Goal: Task Accomplishment & Management: Complete application form

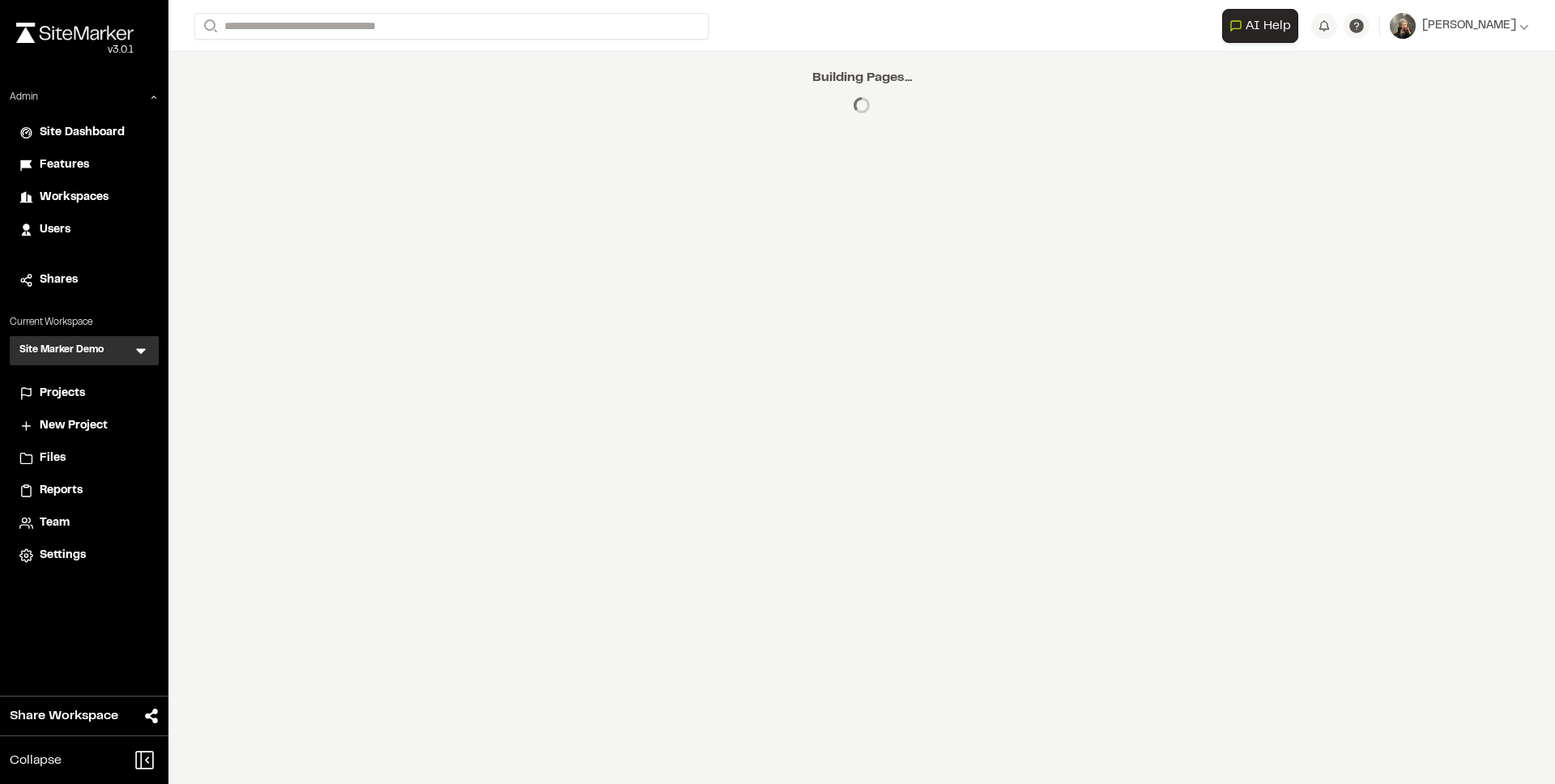
click at [59, 396] on span "Projects" at bounding box center [62, 394] width 46 height 18
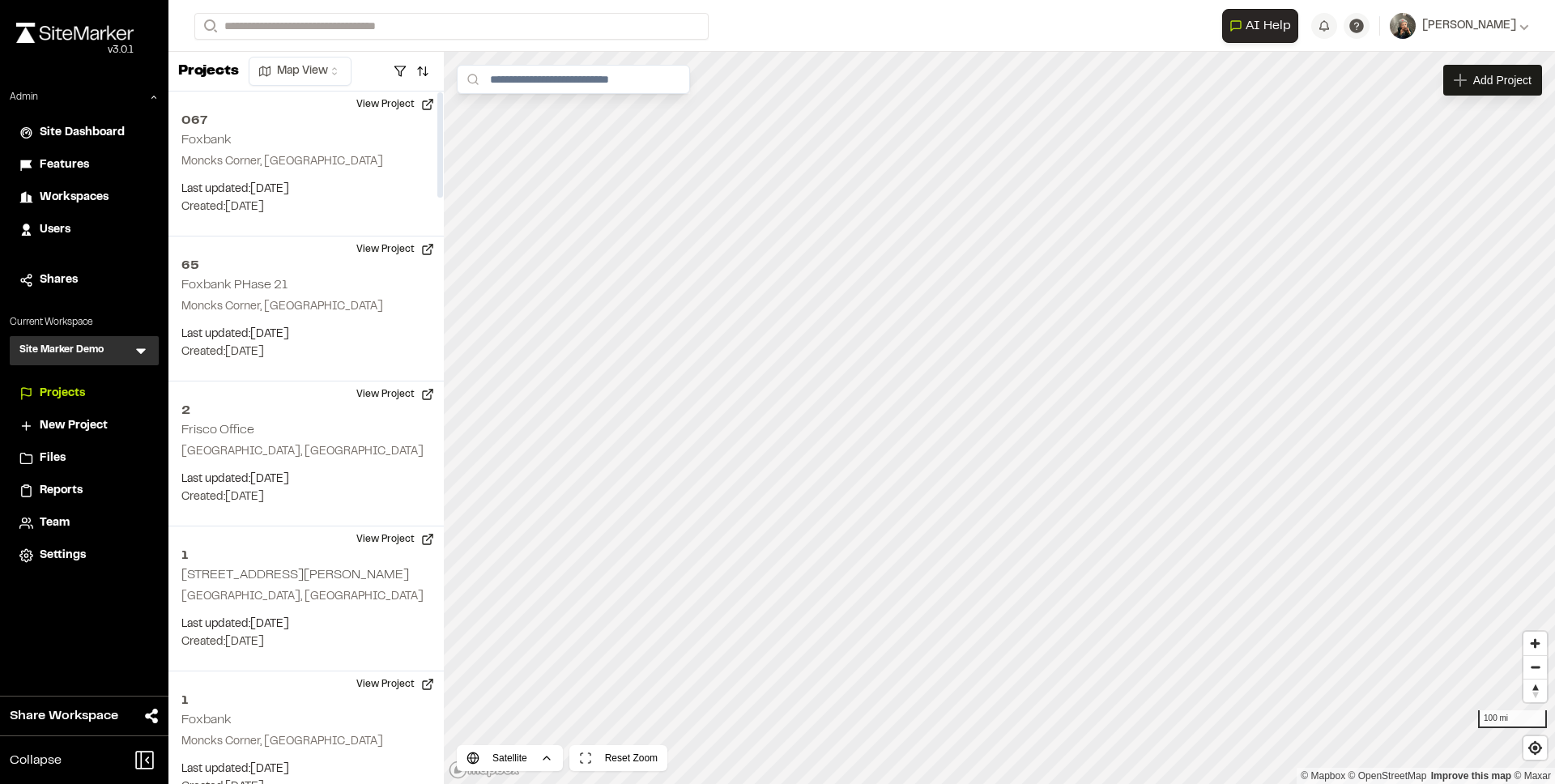
click at [146, 354] on icon at bounding box center [141, 351] width 16 height 16
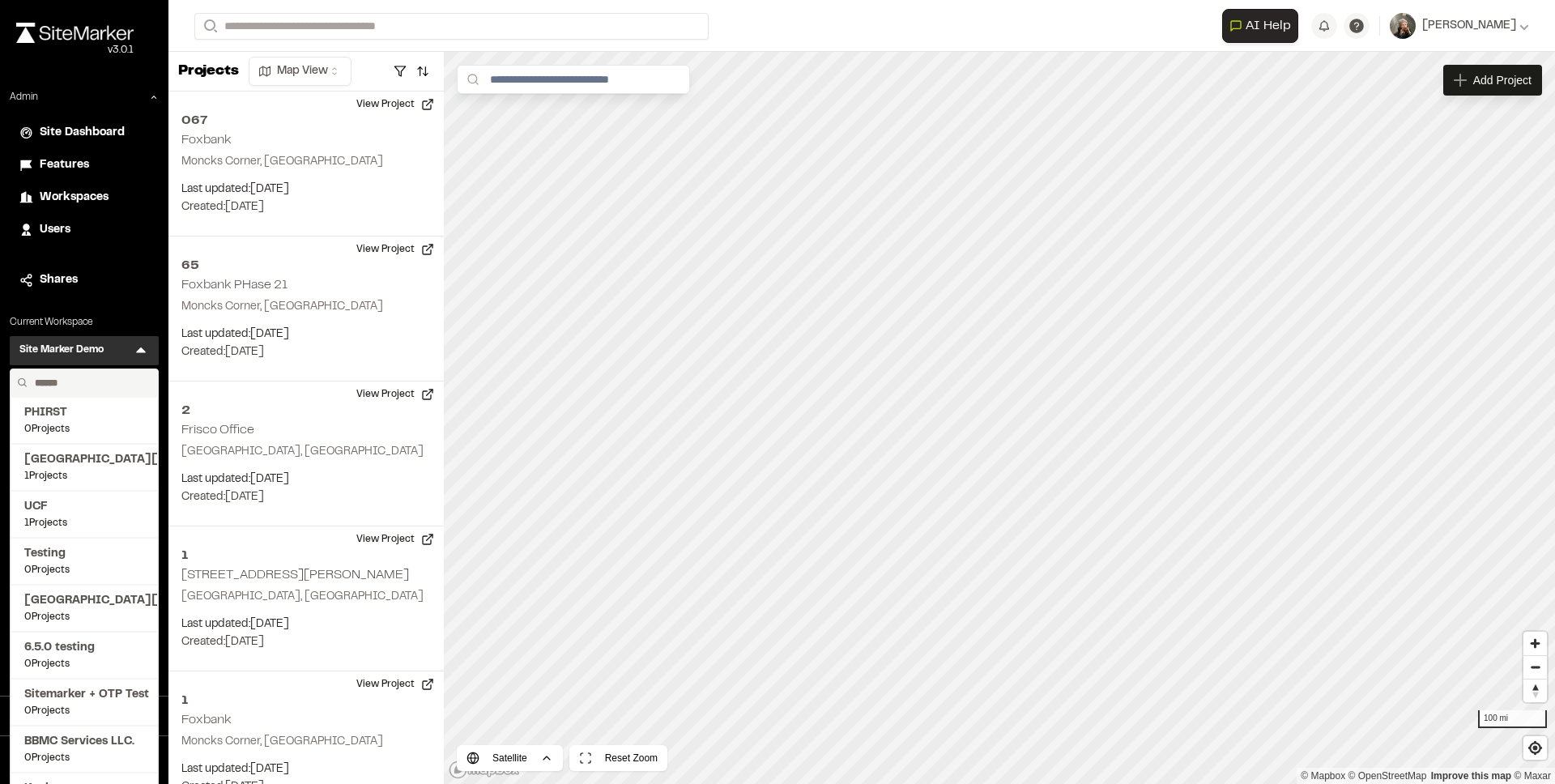
click at [82, 378] on input "text" at bounding box center [90, 382] width 123 height 28
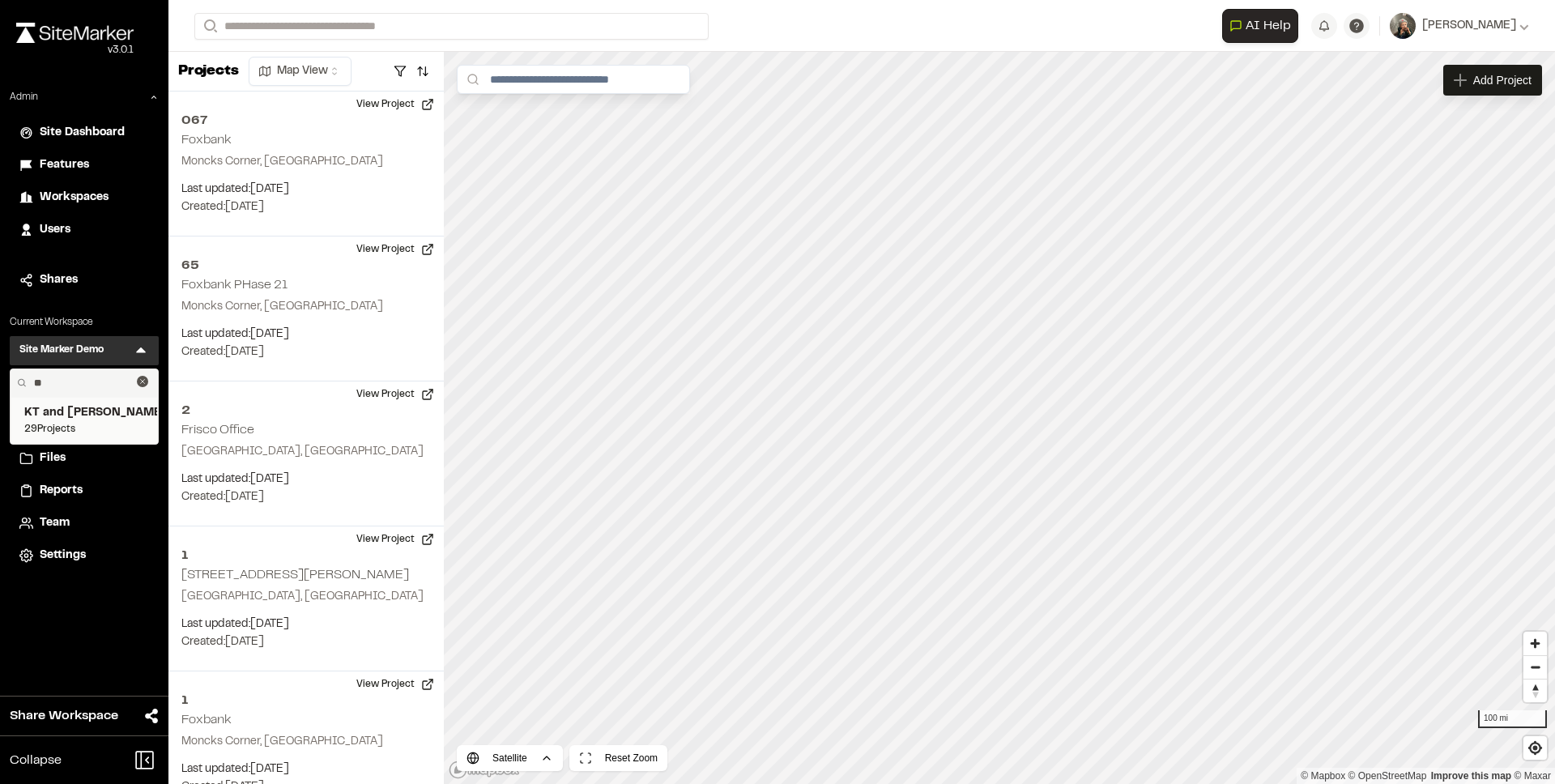
type input "**"
click at [80, 425] on span "29 Projects" at bounding box center [84, 429] width 120 height 14
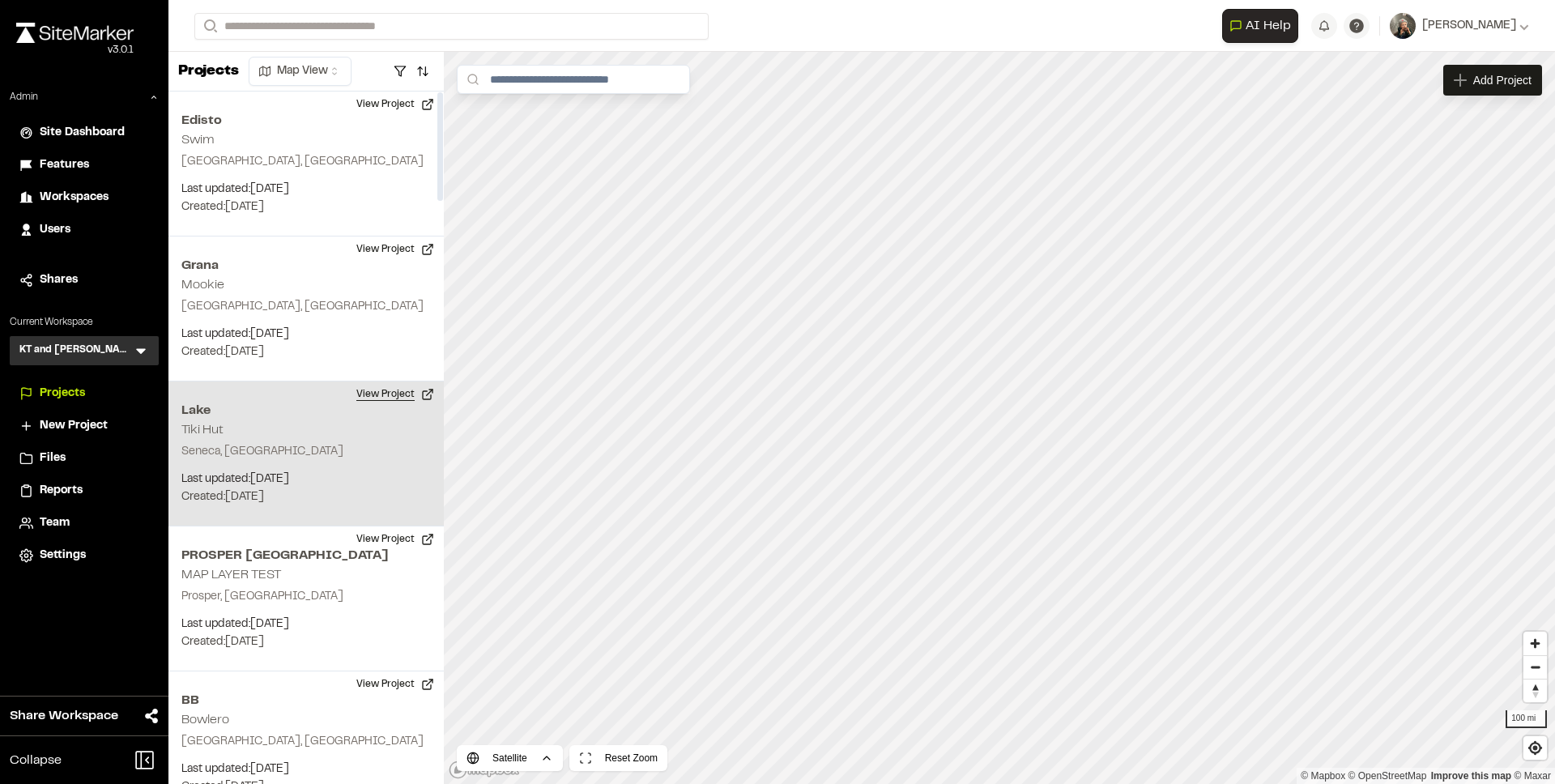
click at [397, 398] on button "View Project" at bounding box center [395, 394] width 97 height 26
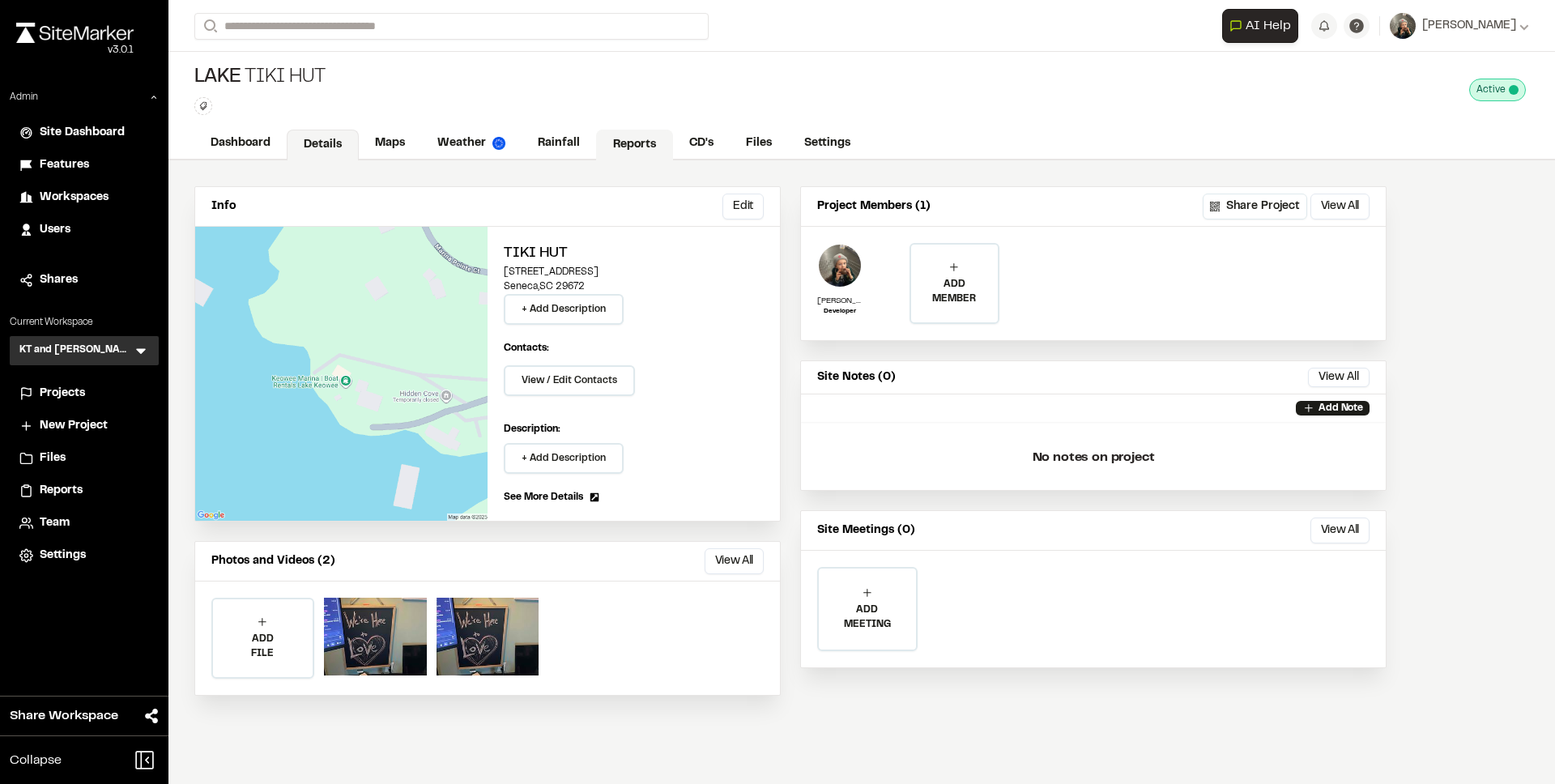
click at [624, 143] on link "Reports" at bounding box center [634, 145] width 77 height 30
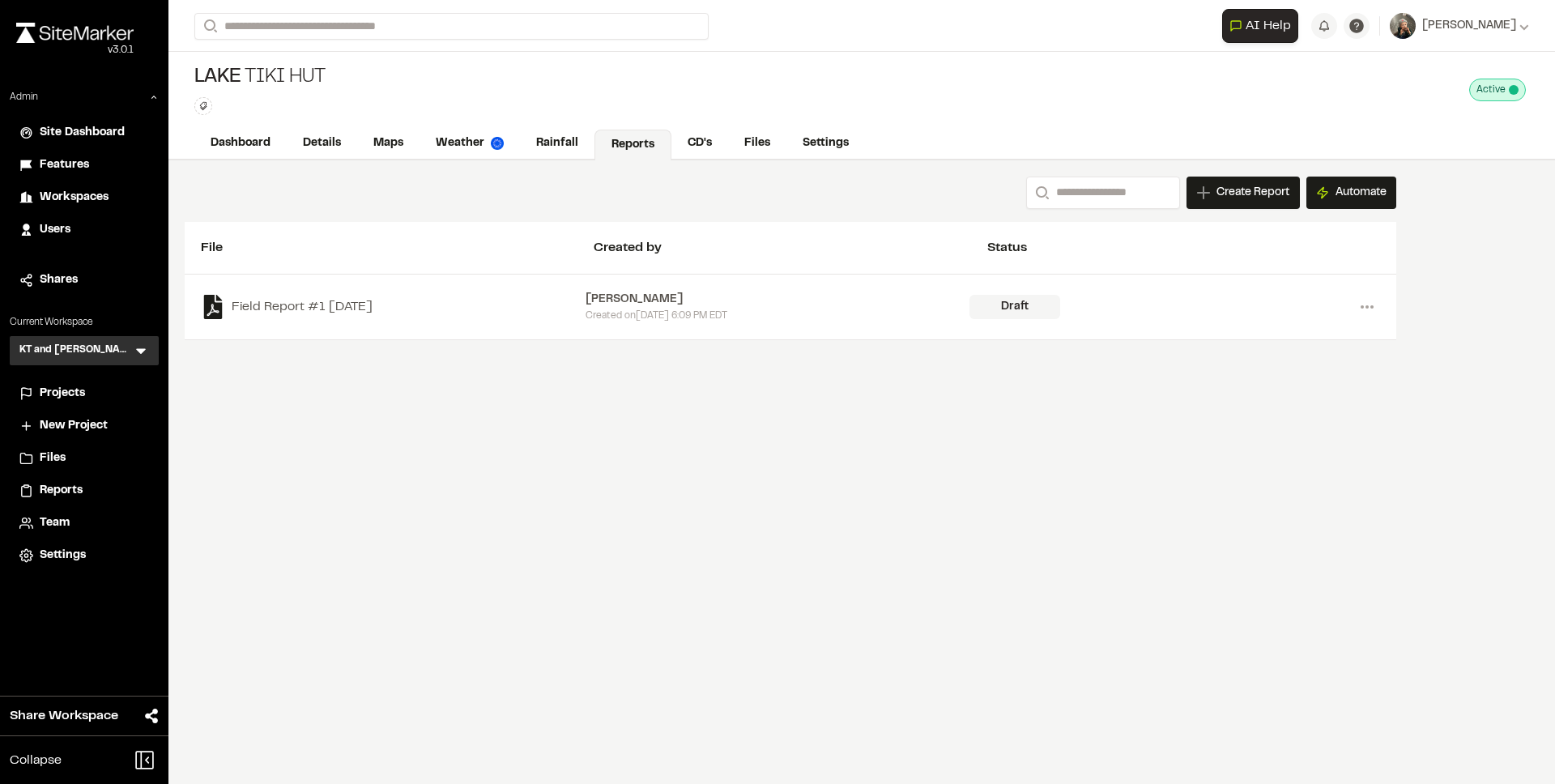
click at [1243, 170] on div "Search Create Report New Report | Lake Tiki Hut What type of Report do you want…" at bounding box center [790, 258] width 1244 height 196
click at [1236, 194] on span "Create Report" at bounding box center [1253, 193] width 73 height 18
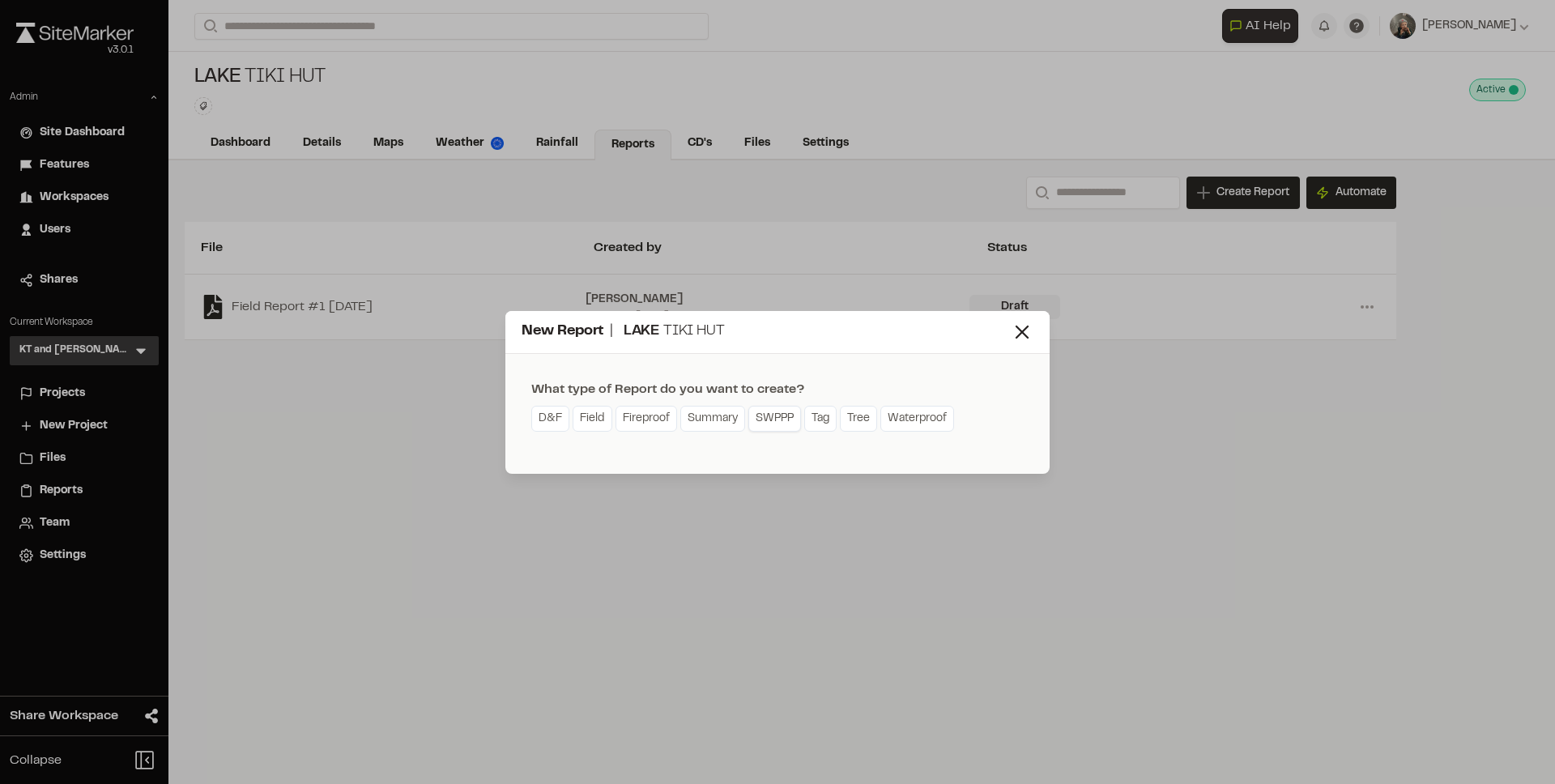
click at [778, 421] on link "SWPPP" at bounding box center [774, 418] width 53 height 26
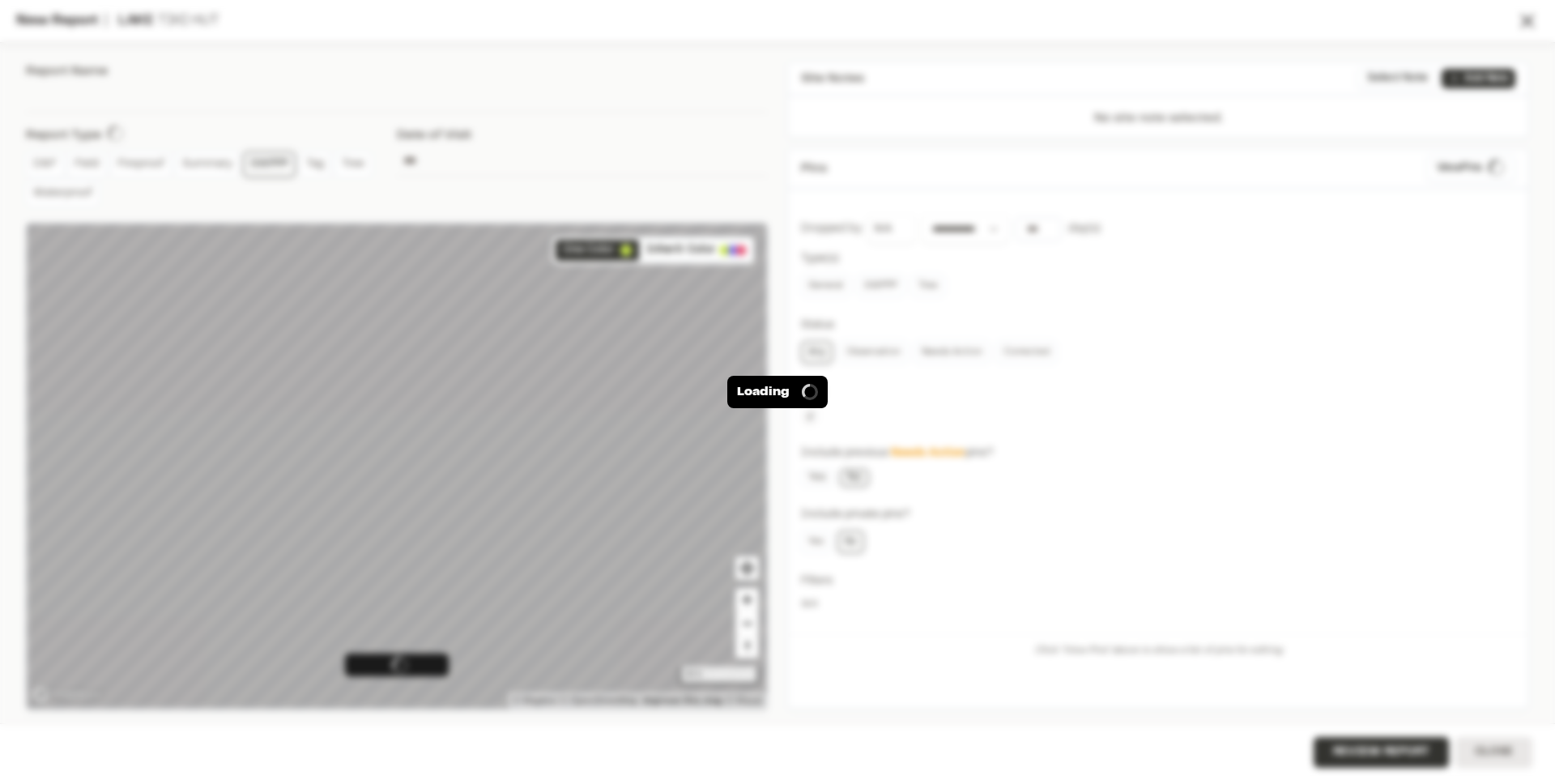
type input "**********"
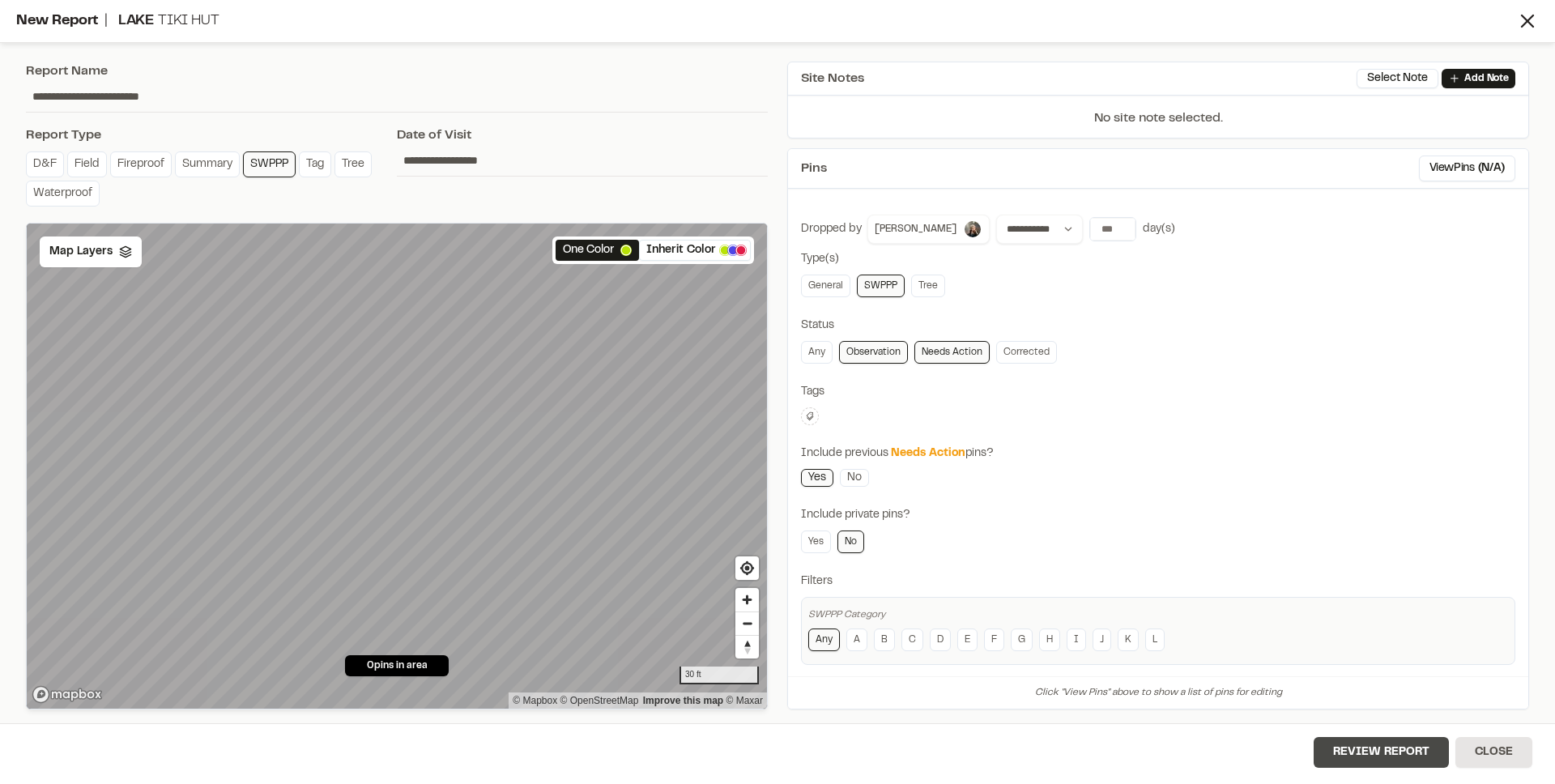
click at [1384, 755] on button "Review Report" at bounding box center [1381, 752] width 135 height 30
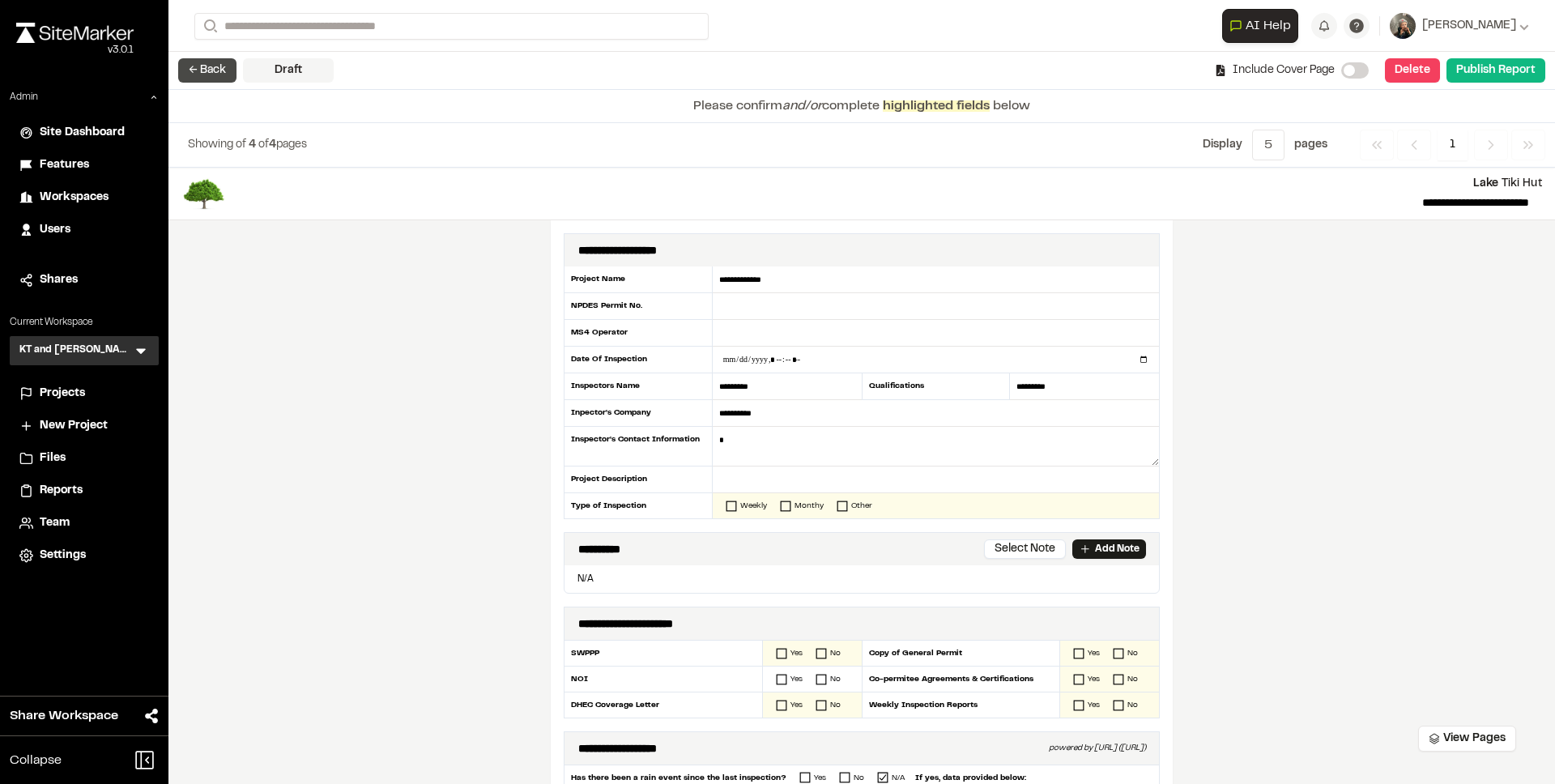
click at [196, 63] on button "← Back" at bounding box center [206, 70] width 58 height 24
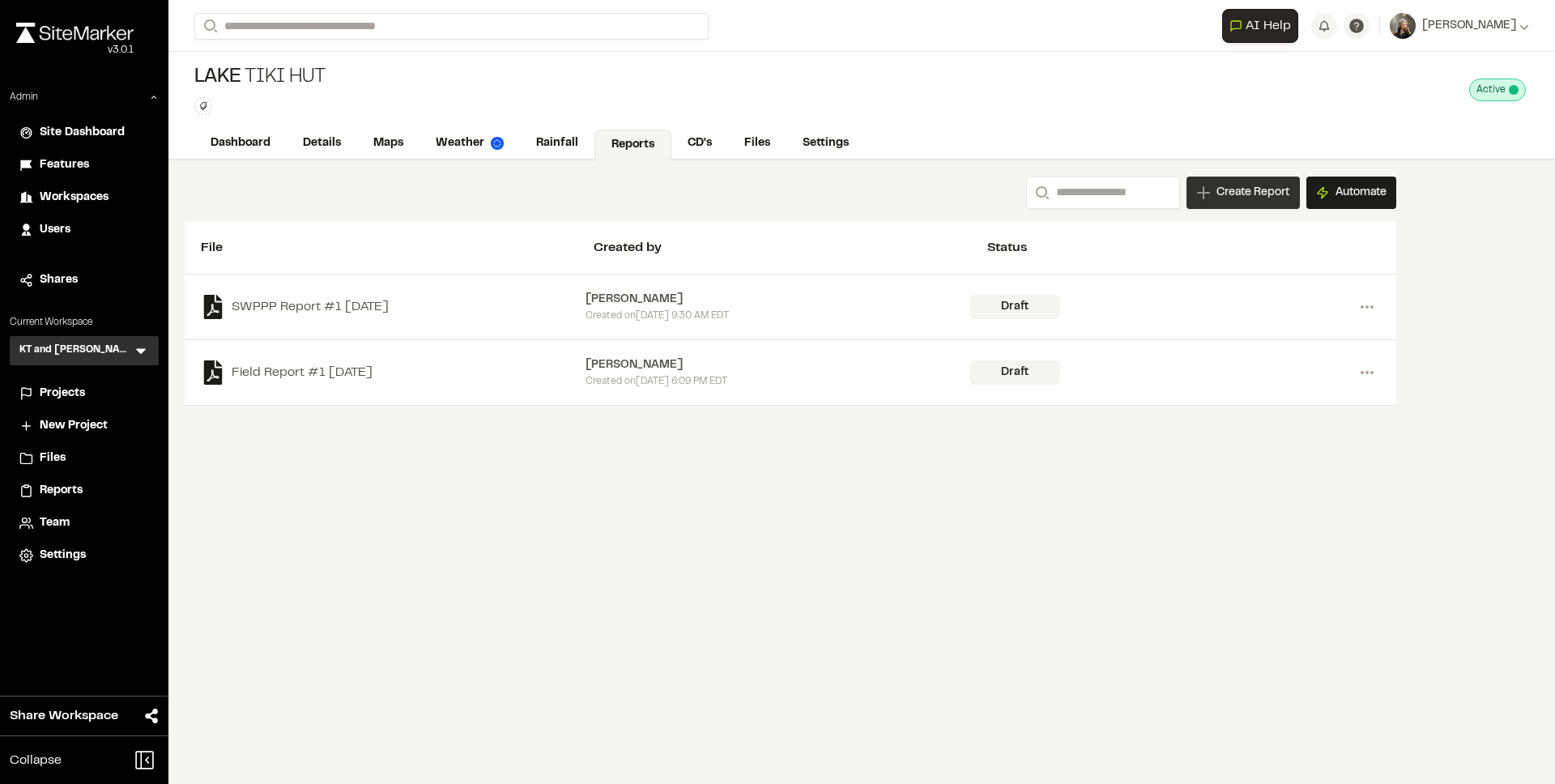
click at [1199, 198] on icon at bounding box center [1203, 193] width 13 height 13
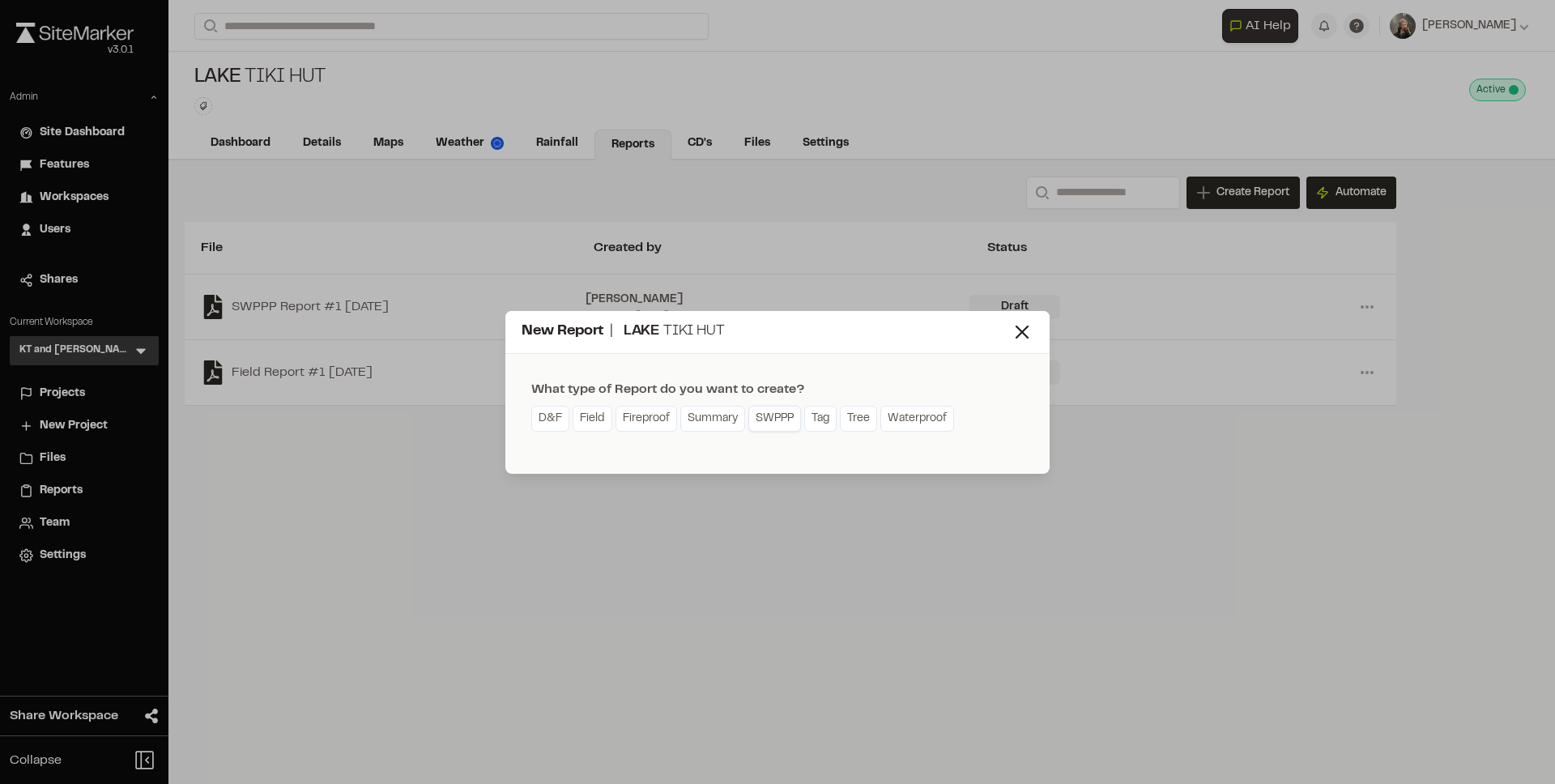
click at [782, 416] on link "SWPPP" at bounding box center [774, 418] width 53 height 26
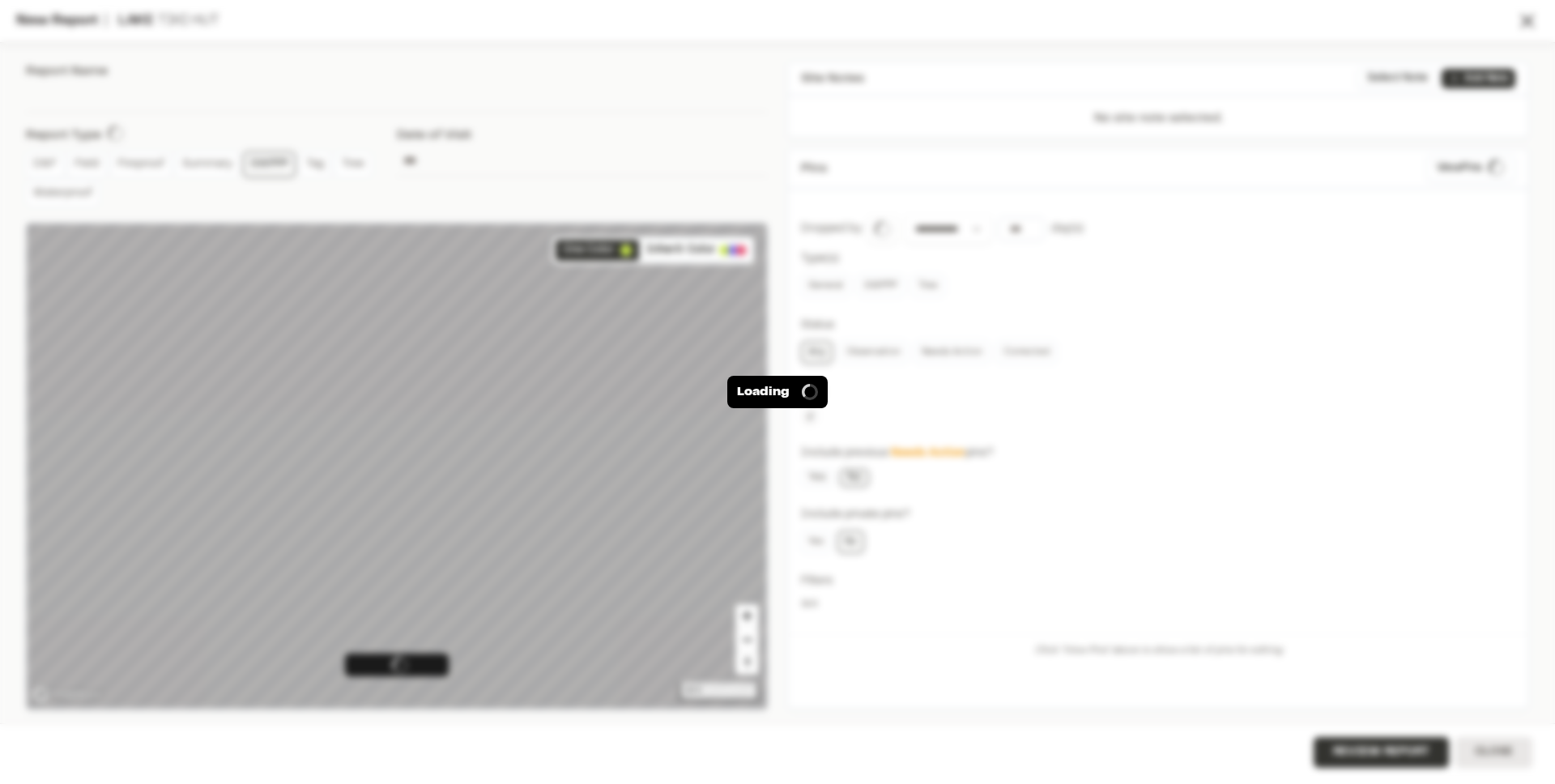
type input "**********"
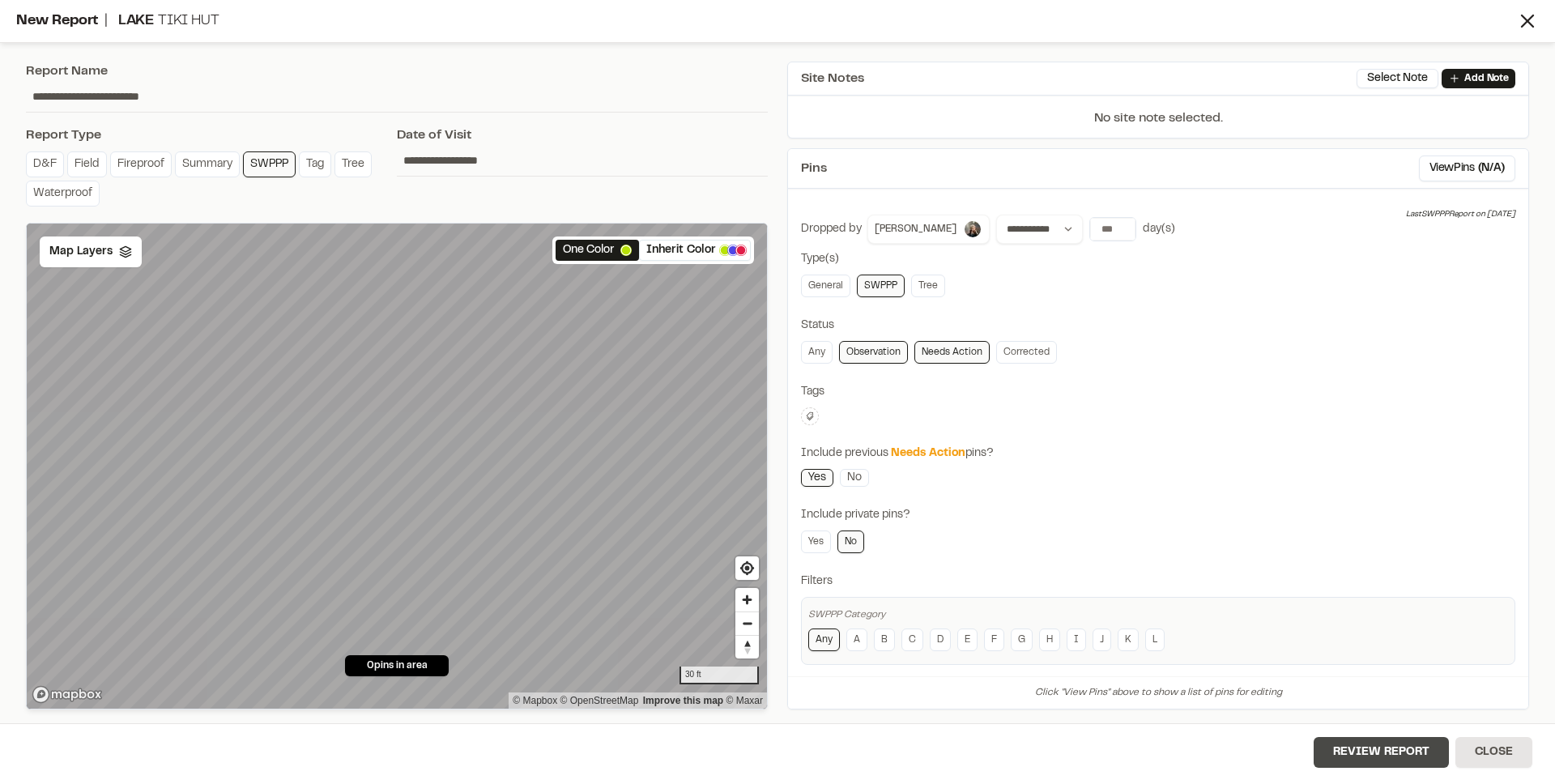
click at [1359, 737] on button "Review Report" at bounding box center [1381, 752] width 135 height 30
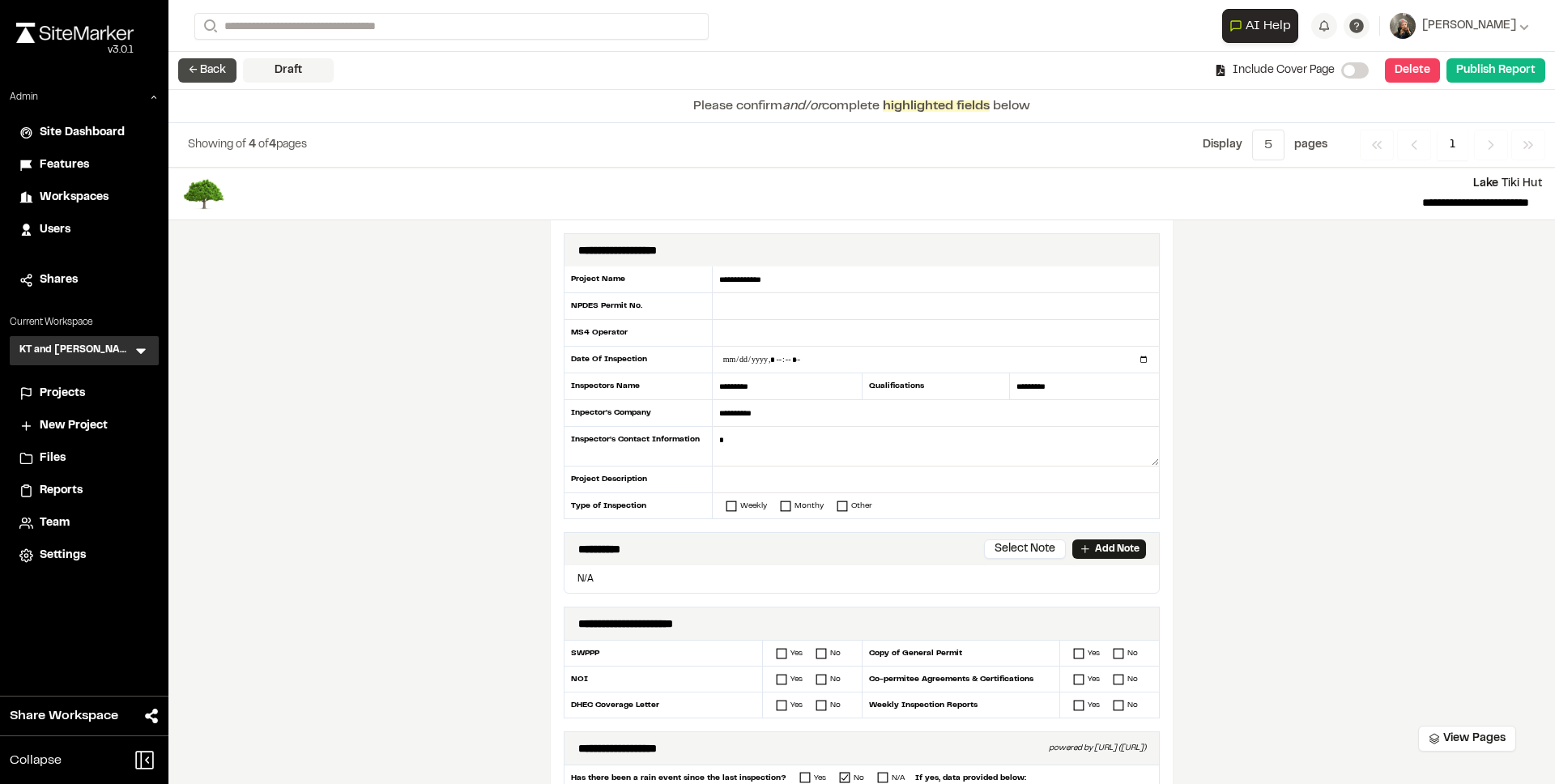
click at [206, 72] on button "← Back" at bounding box center [206, 70] width 58 height 24
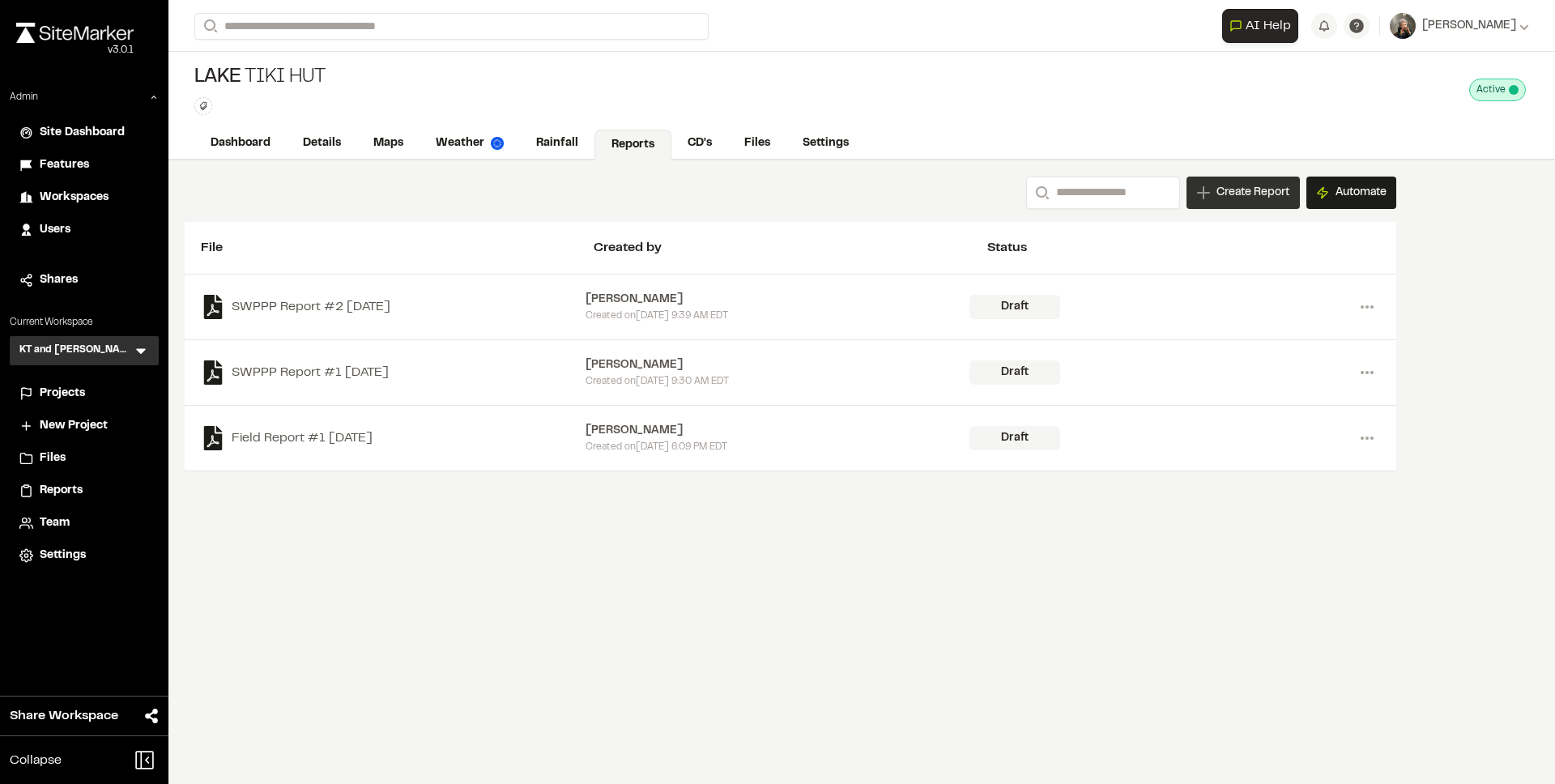
click at [1231, 187] on span "Create Report" at bounding box center [1253, 193] width 73 height 18
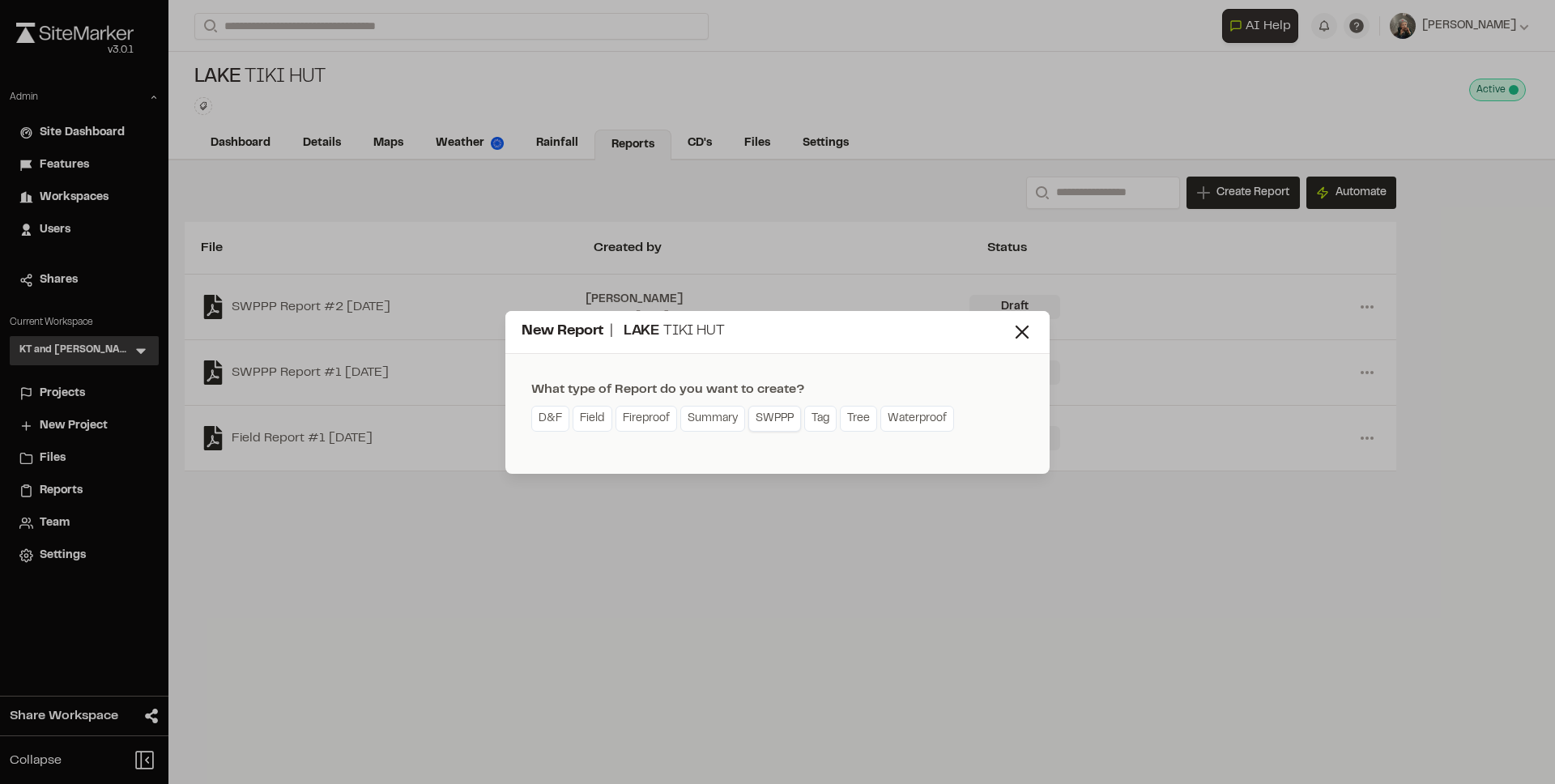
click at [771, 413] on link "SWPPP" at bounding box center [774, 418] width 53 height 26
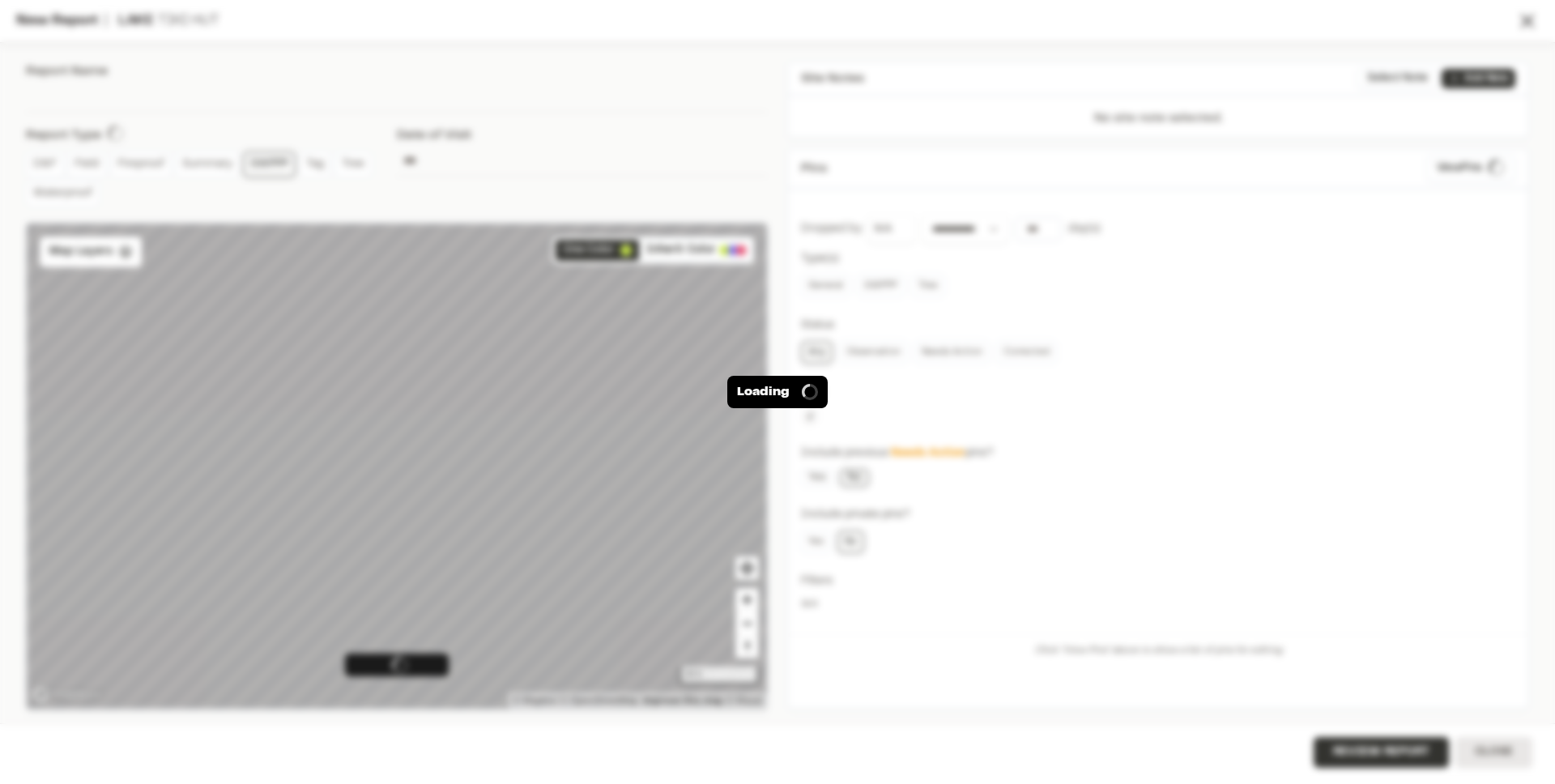
type input "**********"
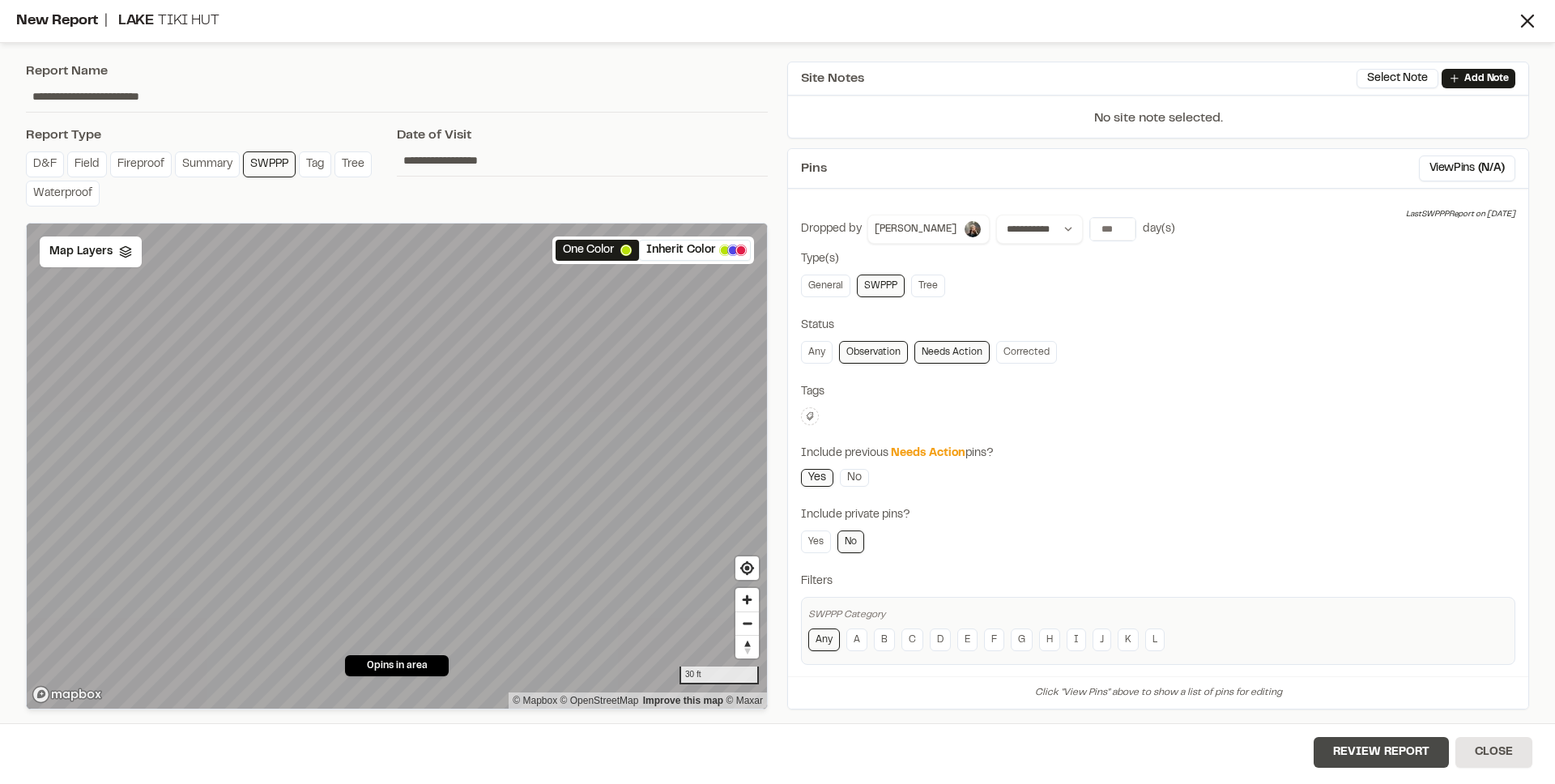
click at [1368, 751] on button "Review Report" at bounding box center [1381, 752] width 135 height 30
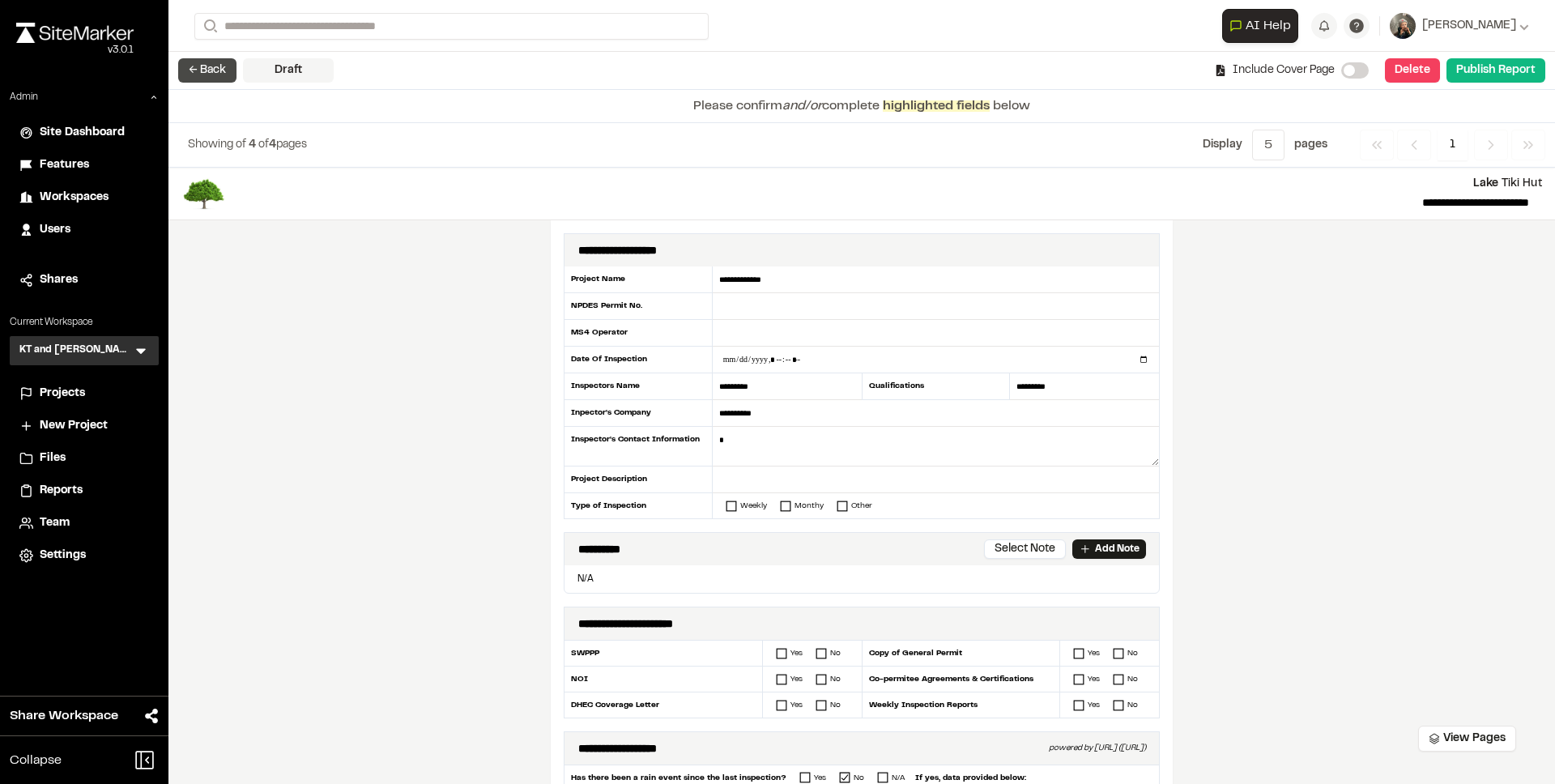
click at [199, 61] on button "← Back" at bounding box center [206, 70] width 58 height 24
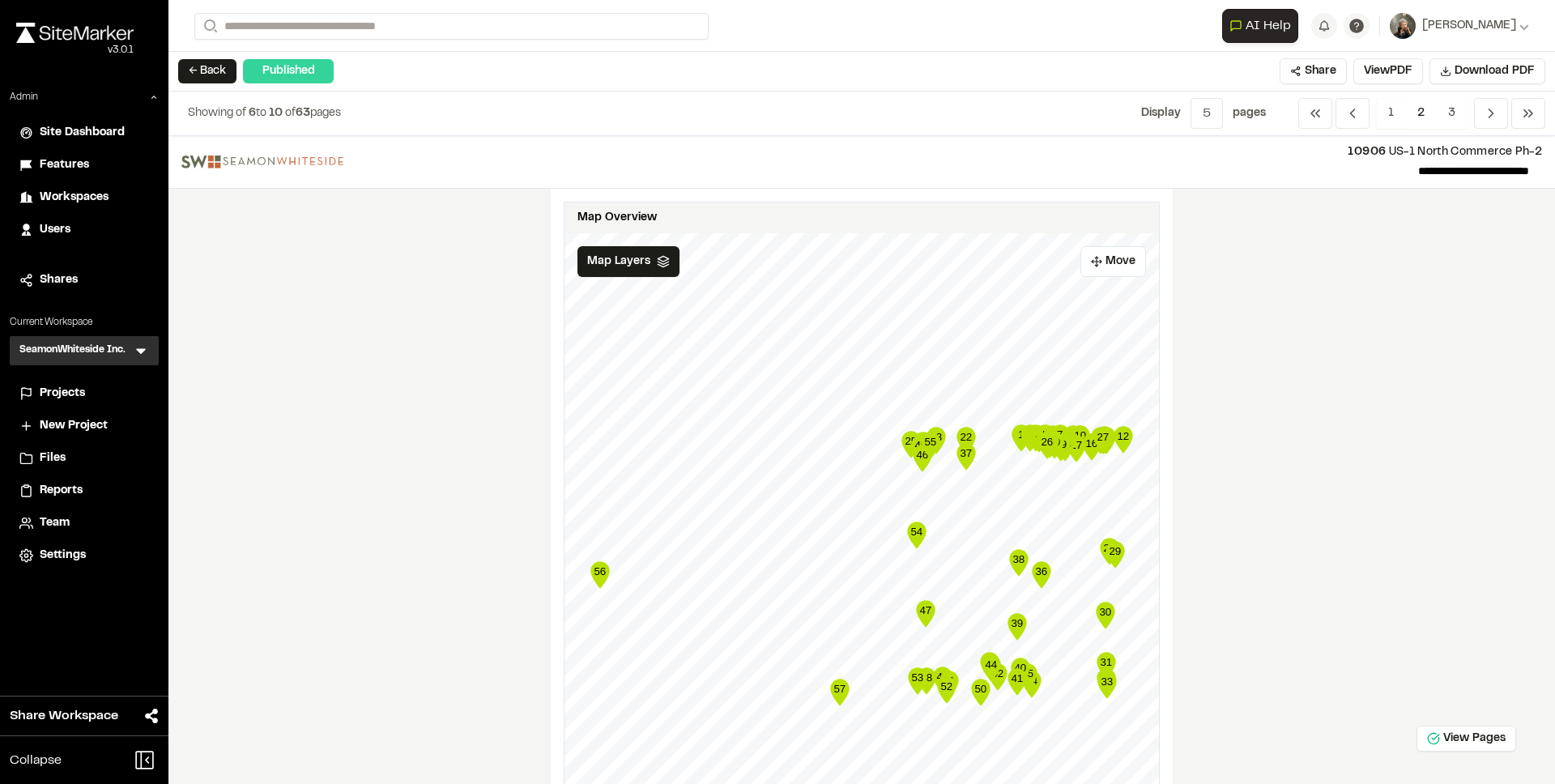
scroll to position [775, 0]
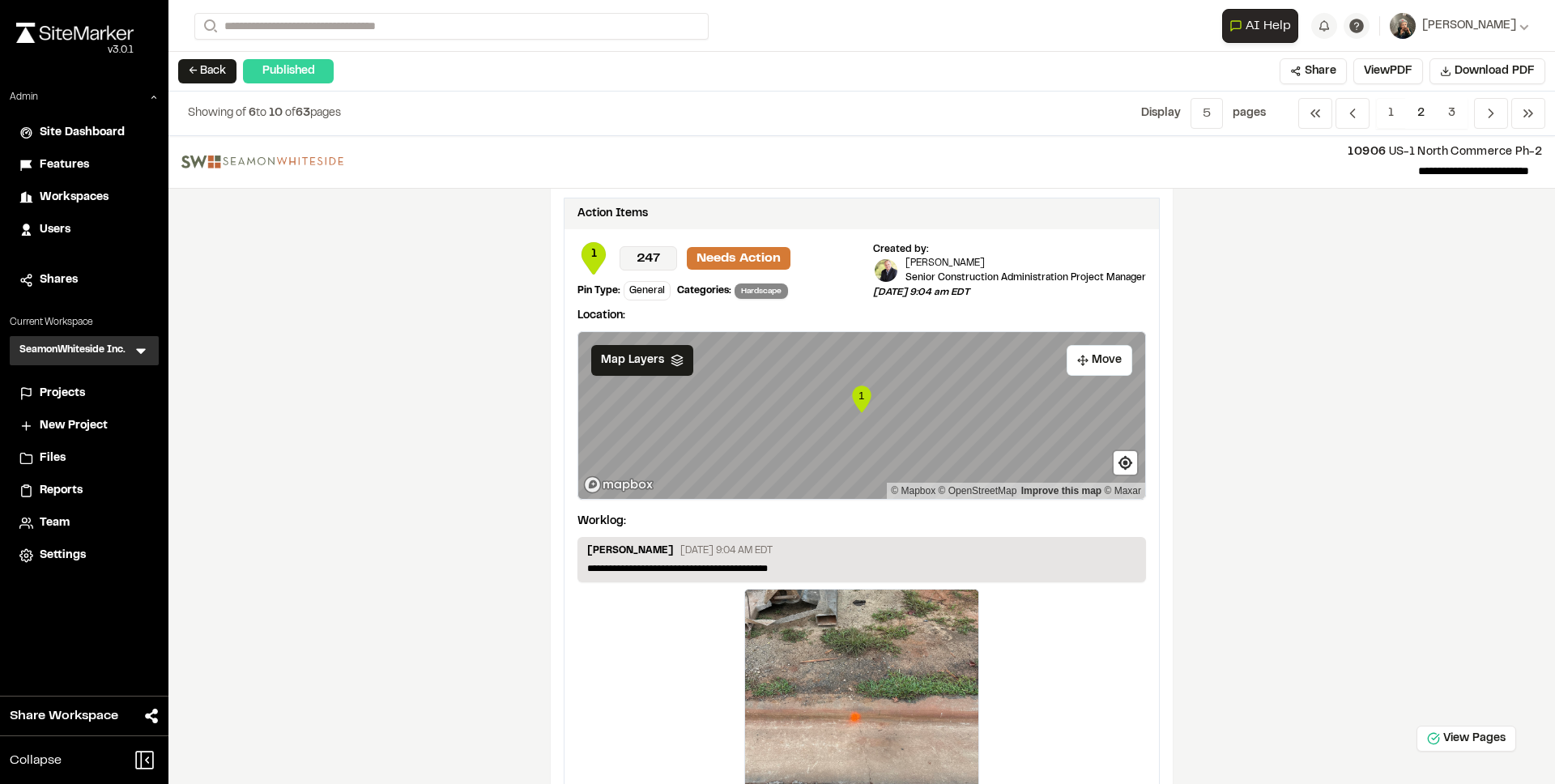
click at [135, 350] on icon at bounding box center [141, 351] width 16 height 16
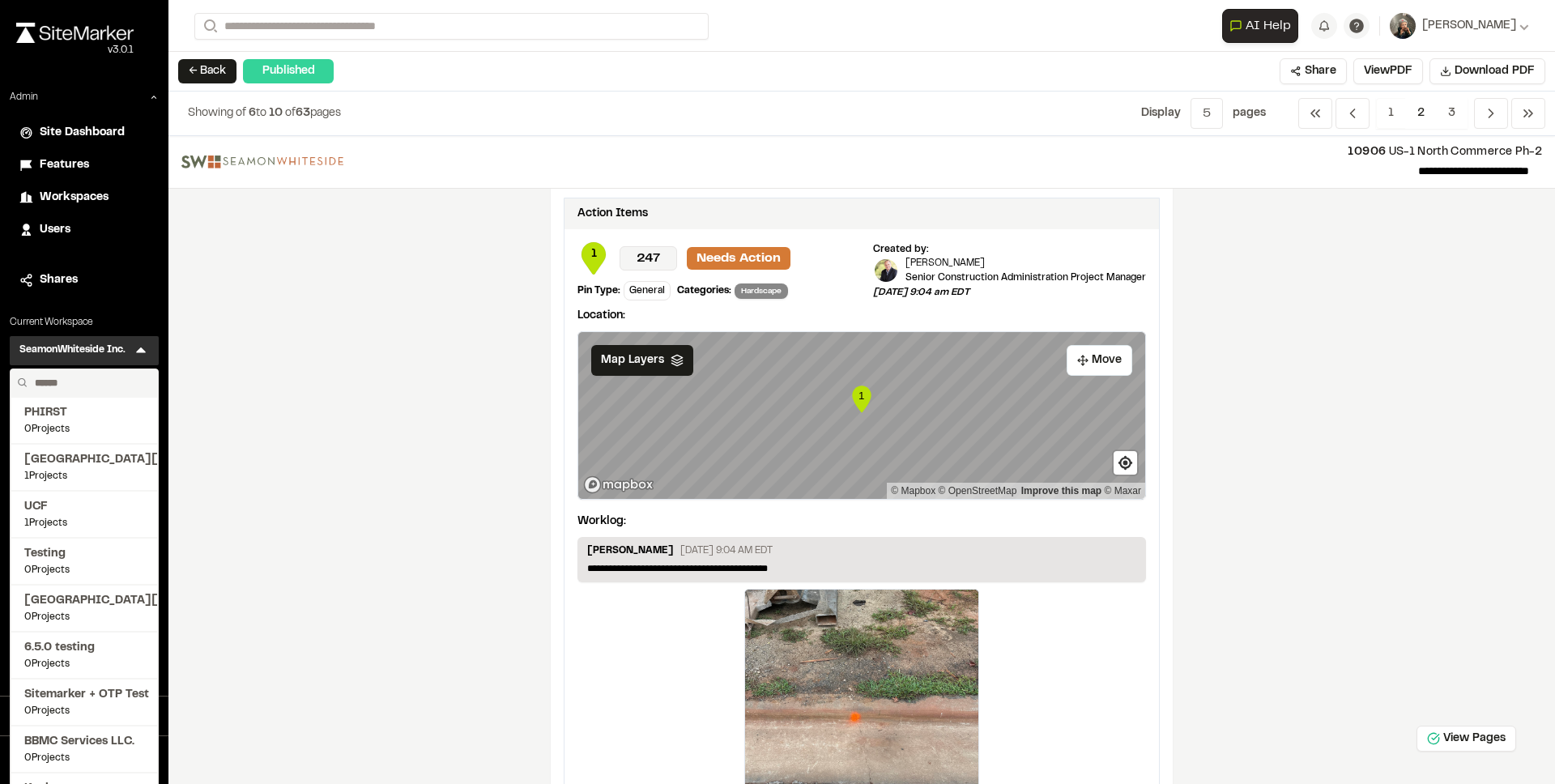
click at [89, 379] on input "text" at bounding box center [90, 382] width 123 height 28
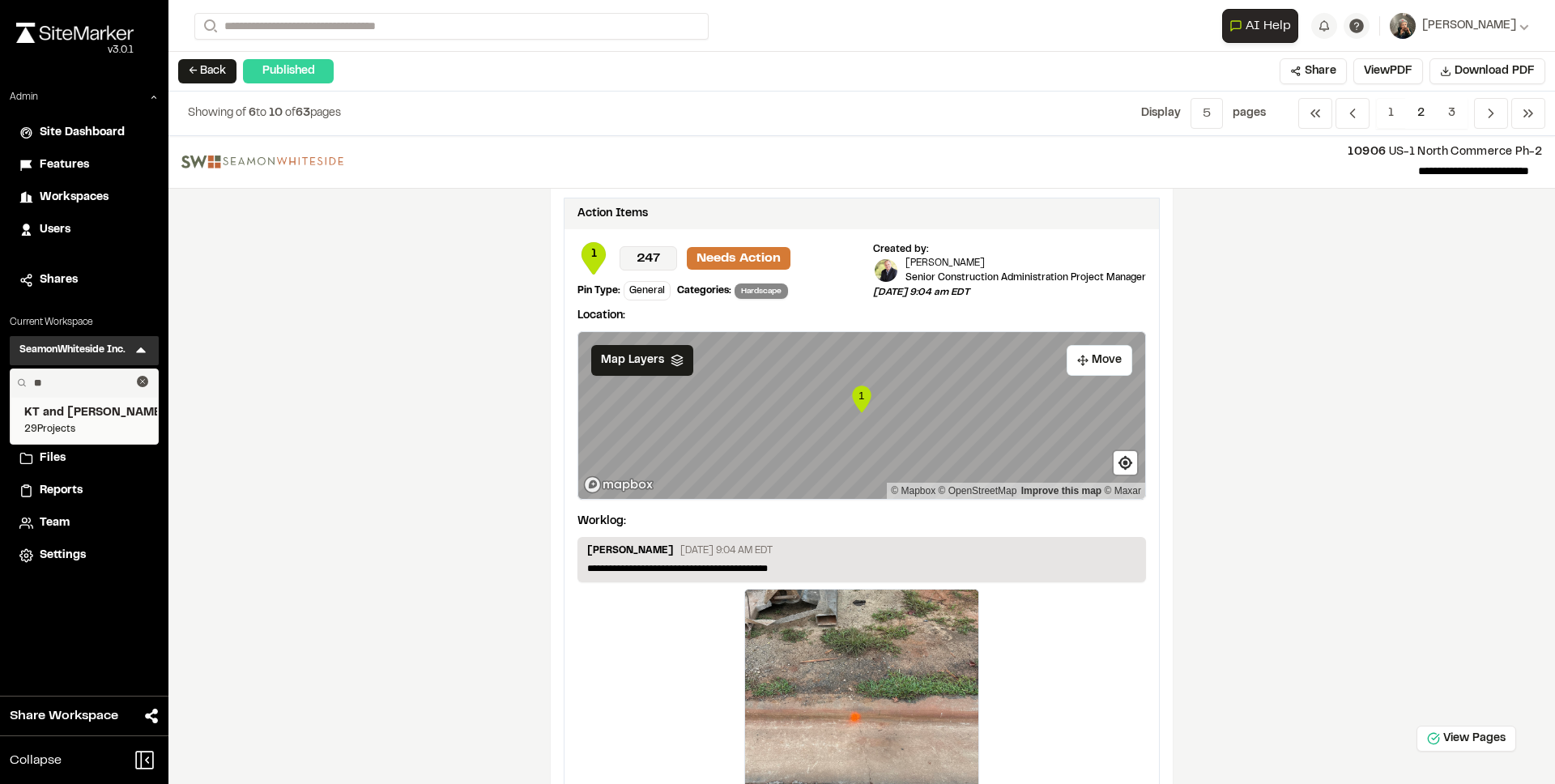
type input "**"
click at [89, 411] on span "KT and [PERSON_NAME]" at bounding box center [84, 413] width 120 height 18
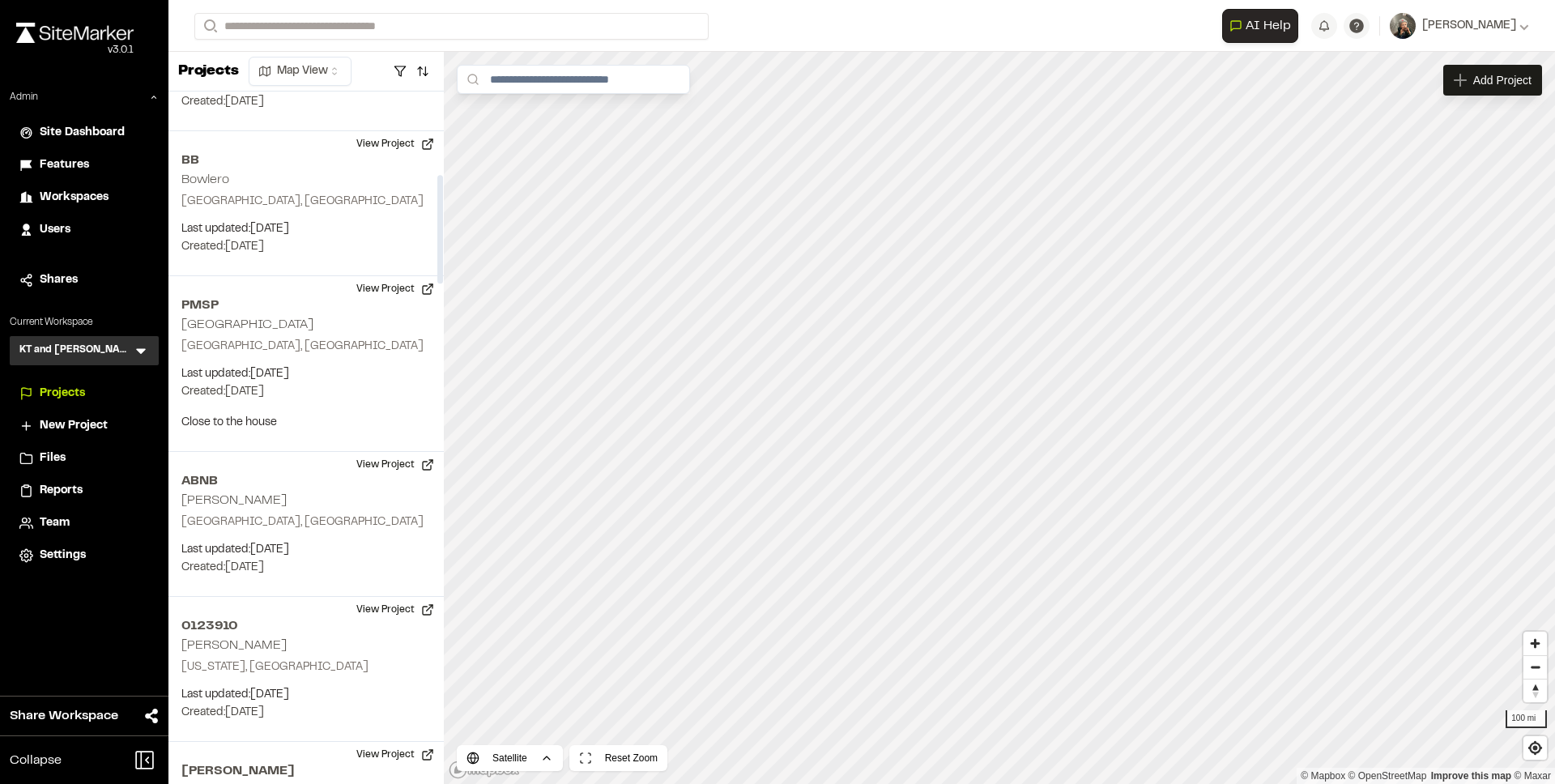
scroll to position [560, 0]
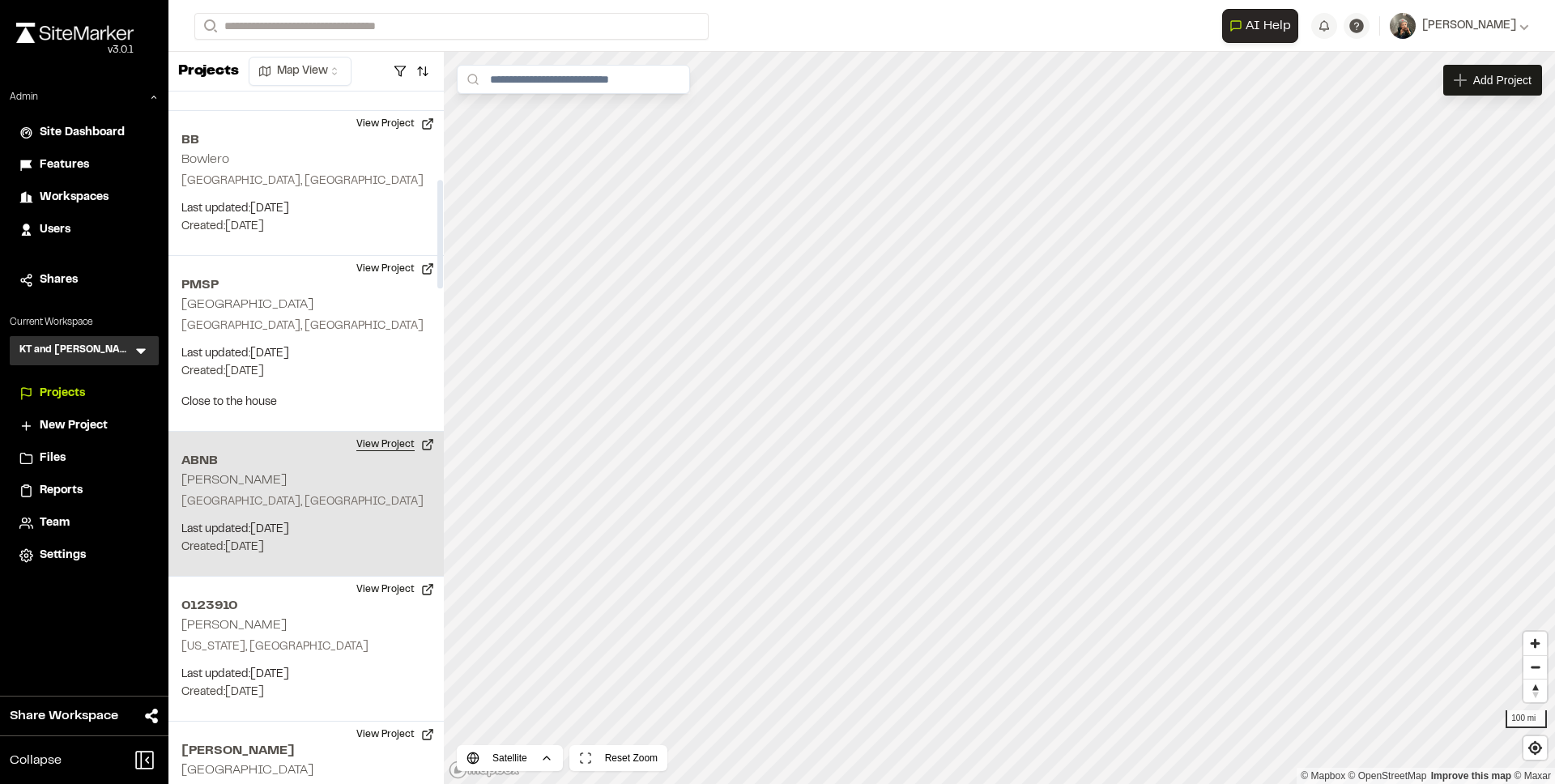
click at [369, 436] on button "View Project" at bounding box center [395, 444] width 97 height 26
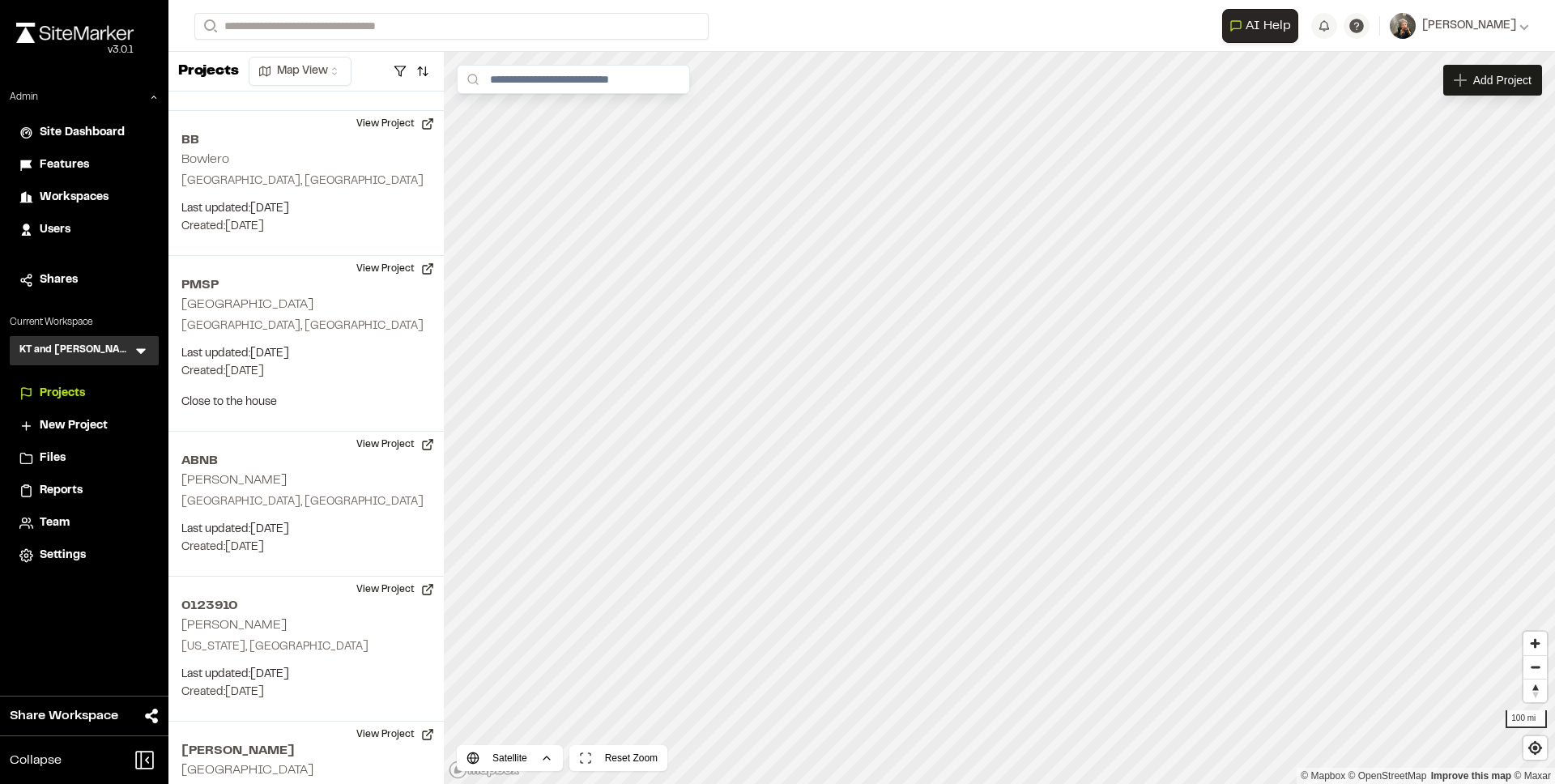
click at [70, 487] on span "Reports" at bounding box center [61, 491] width 43 height 18
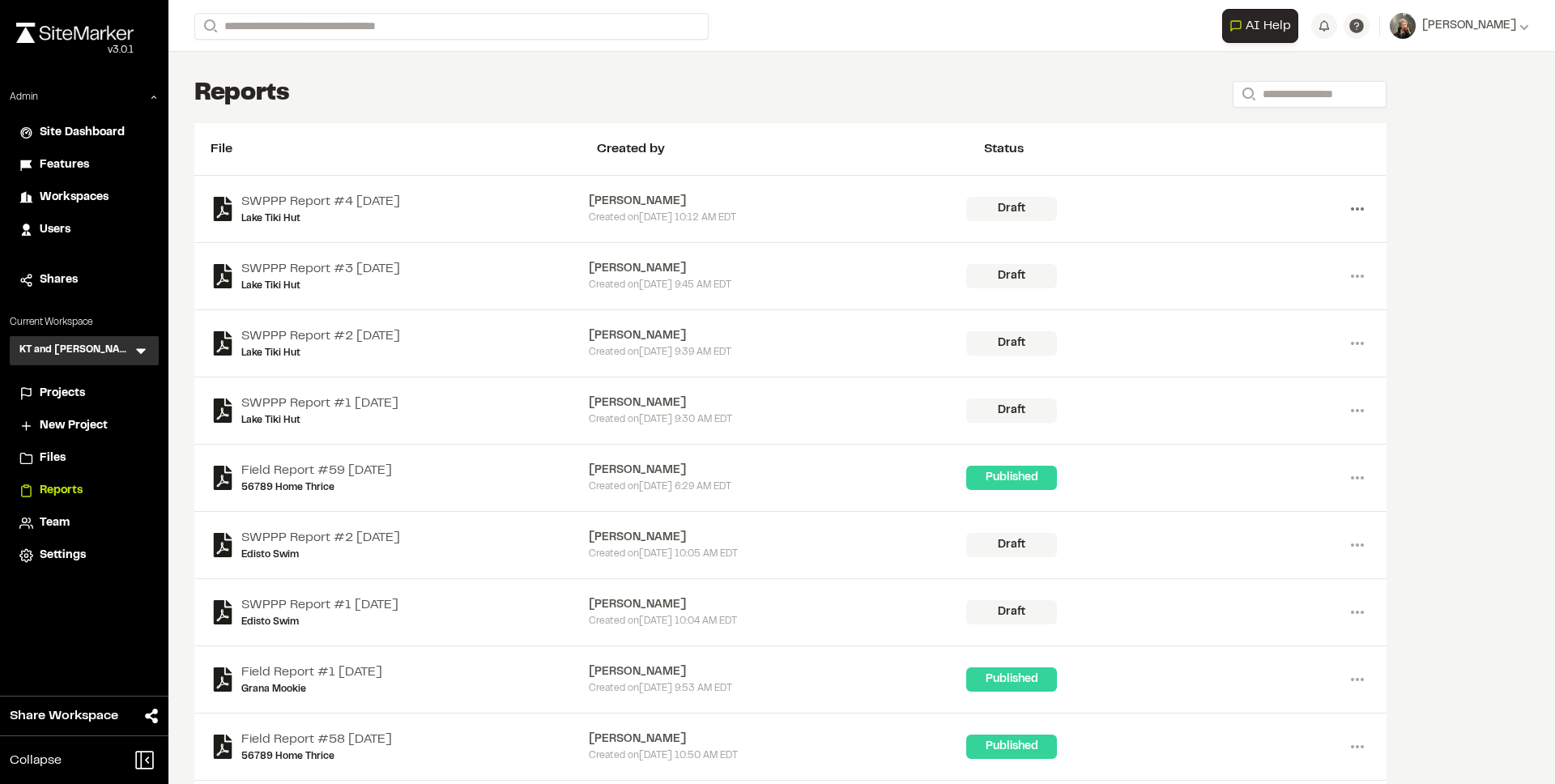
click at [1366, 201] on icon at bounding box center [1357, 208] width 26 height 26
click at [1292, 238] on link "View" at bounding box center [1300, 242] width 141 height 24
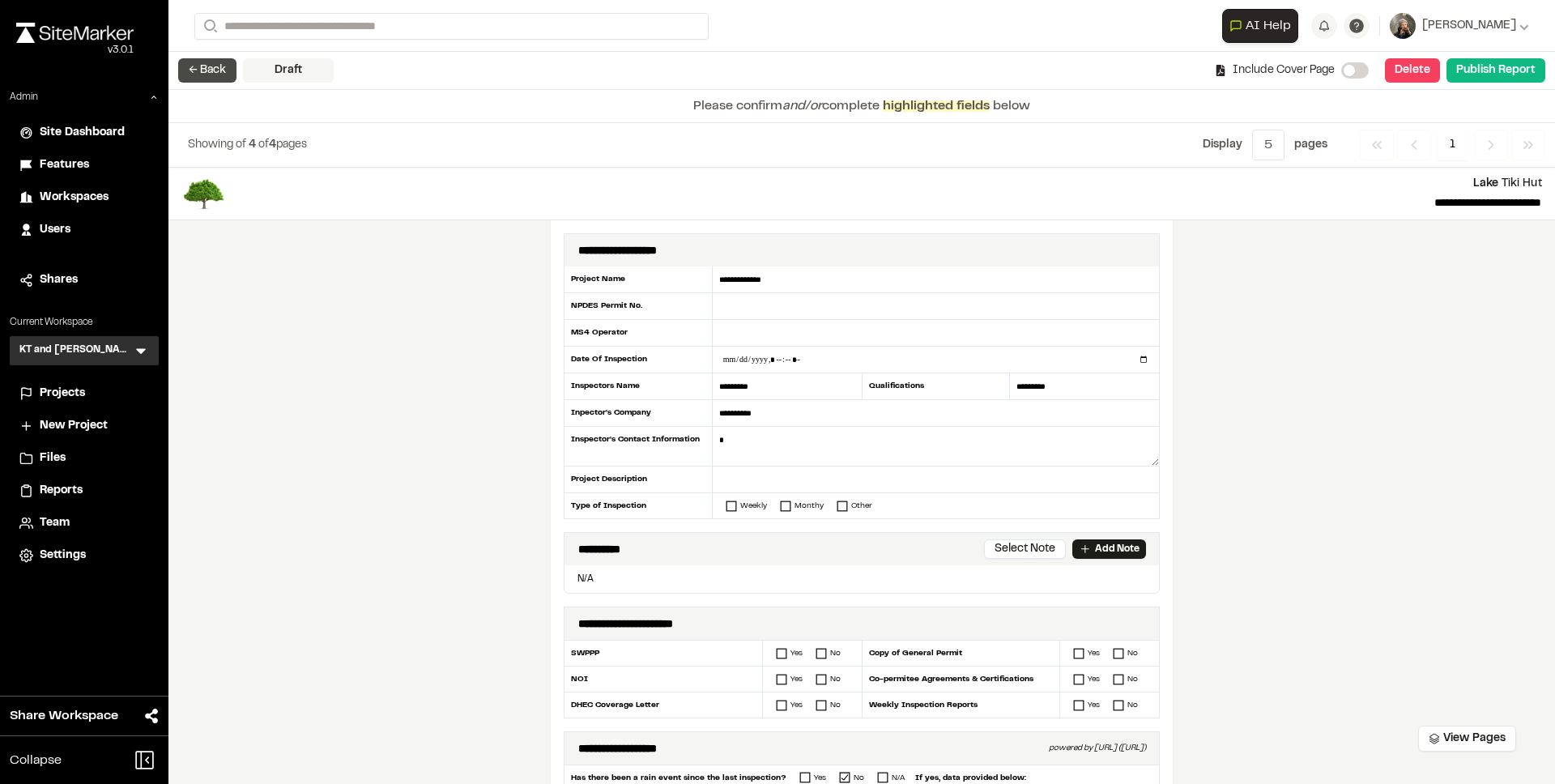
click at [207, 71] on button "← Back" at bounding box center [206, 70] width 58 height 24
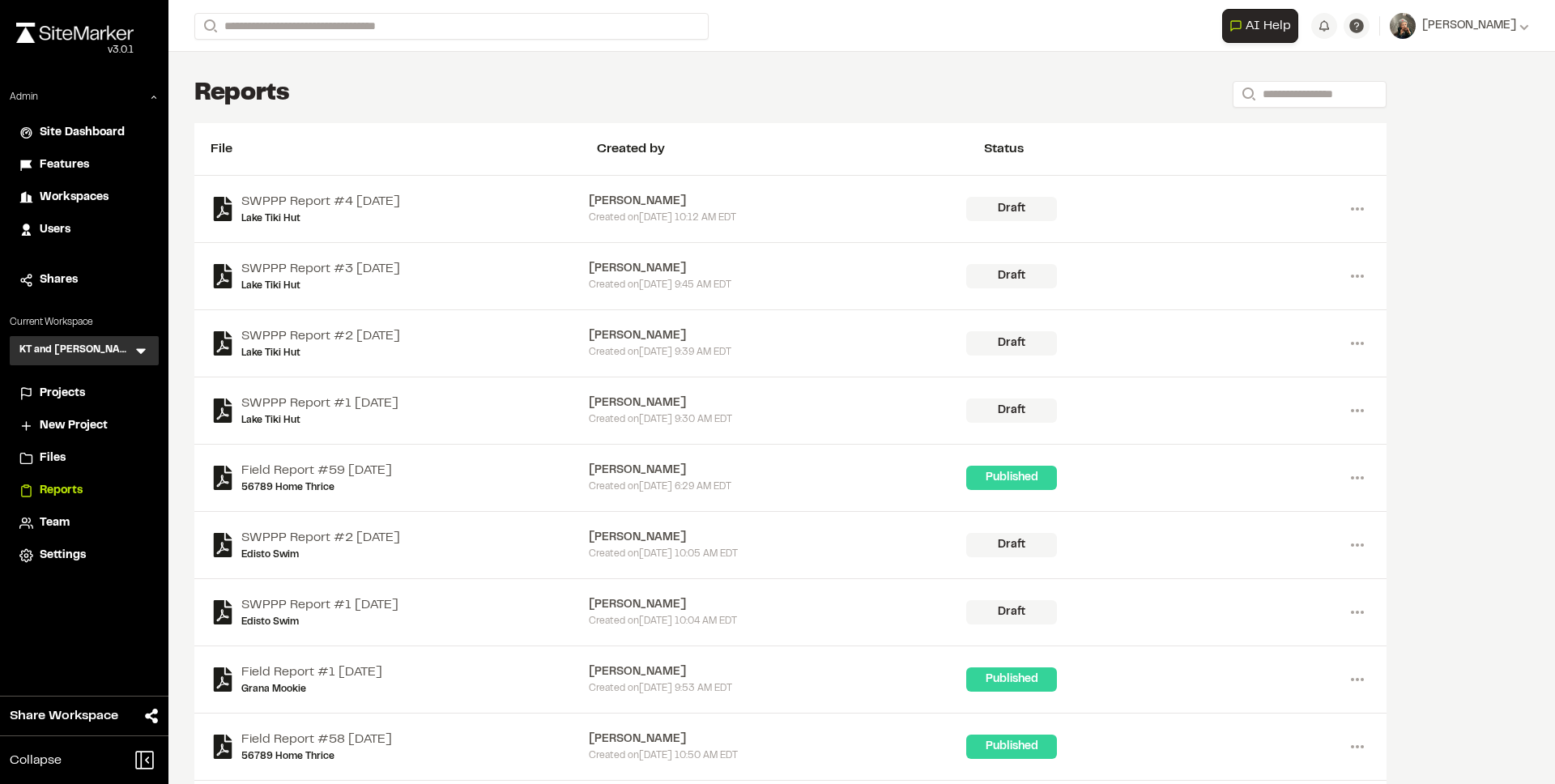
click at [64, 398] on span "Projects" at bounding box center [62, 394] width 46 height 18
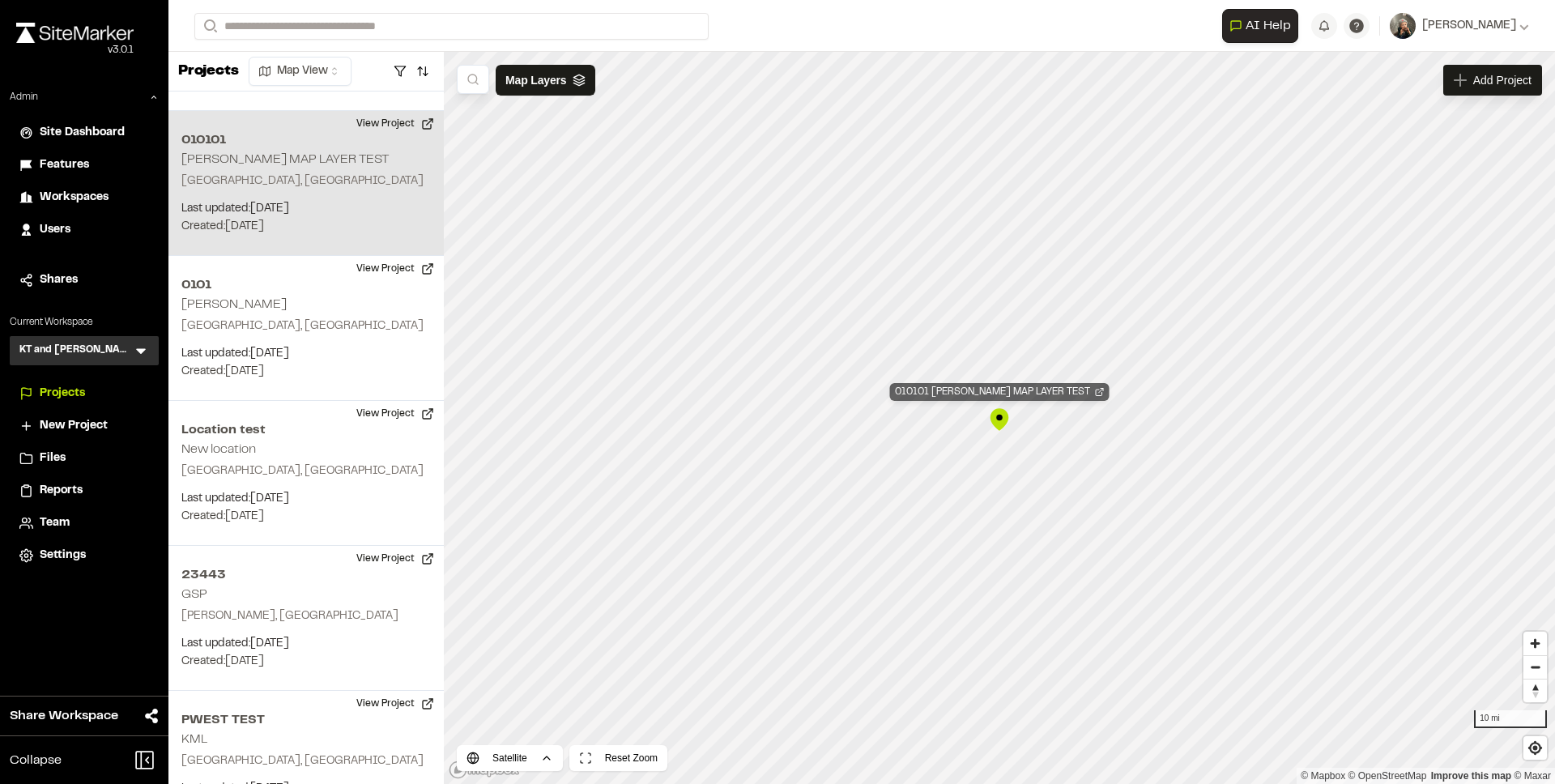
scroll to position [1335, 0]
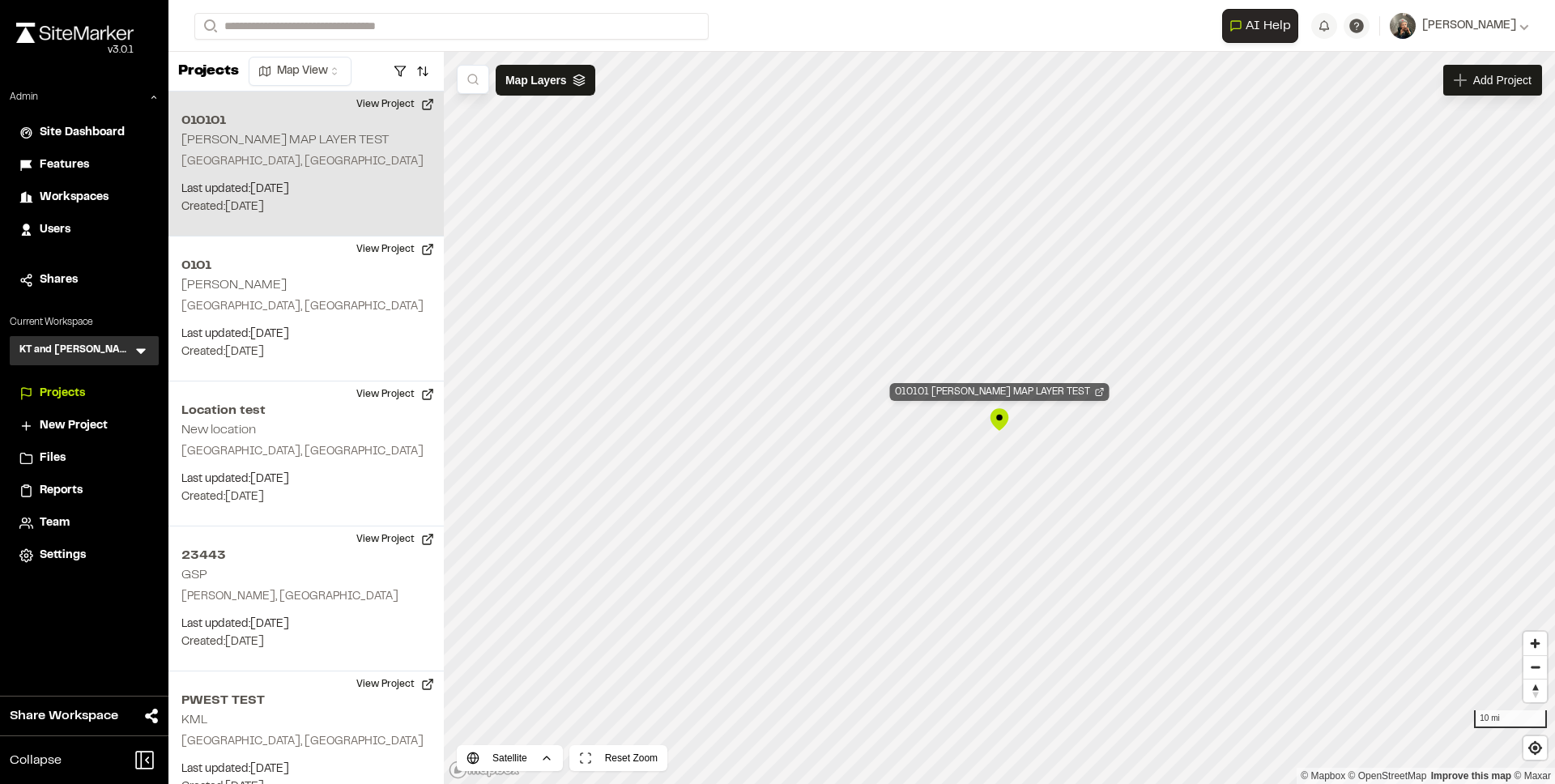
click at [1014, 388] on div "010101 CHUCK MAP LAYER TEST" at bounding box center [1000, 392] width 220 height 18
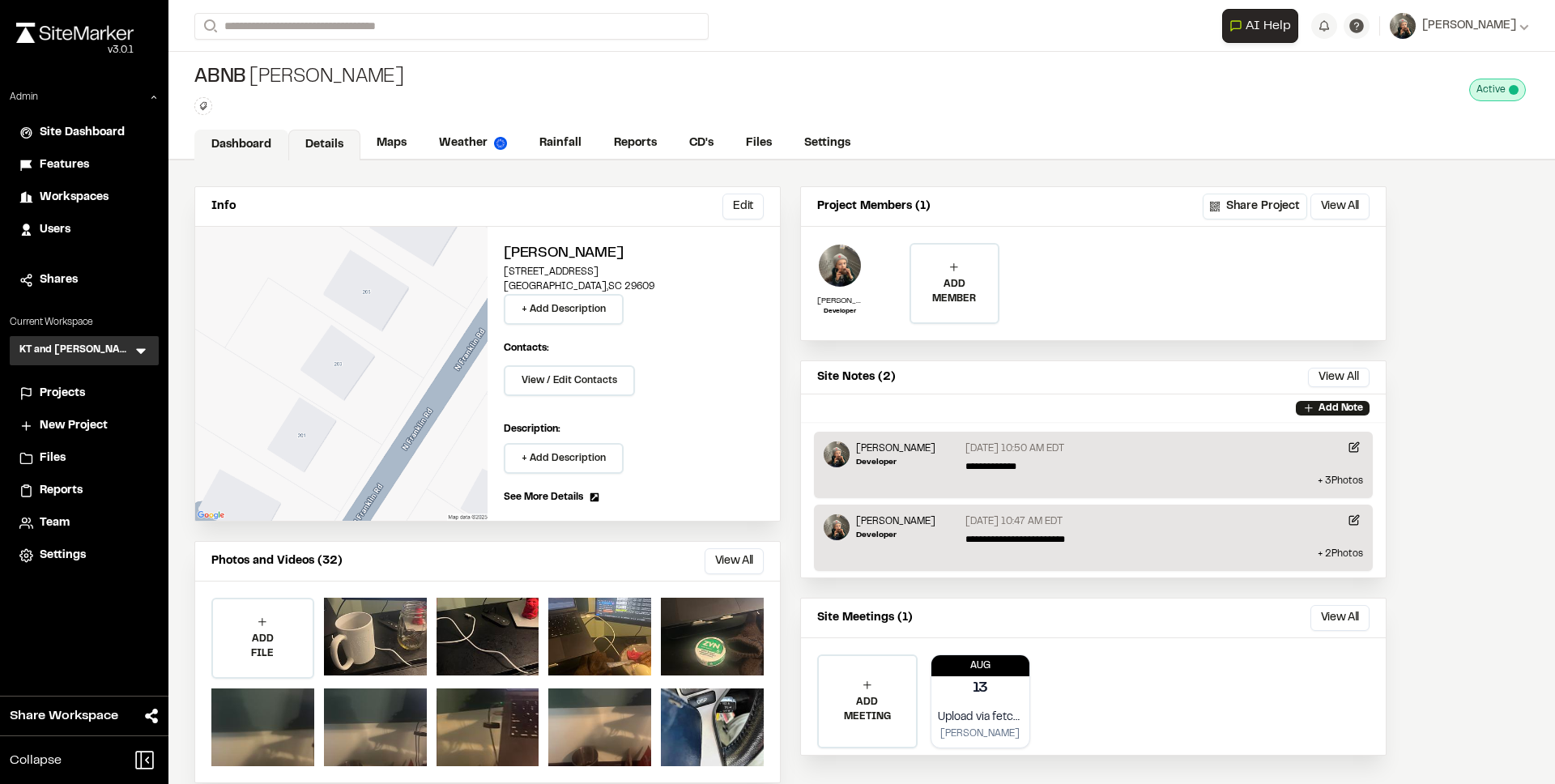
click at [253, 143] on link "Dashboard" at bounding box center [241, 145] width 94 height 30
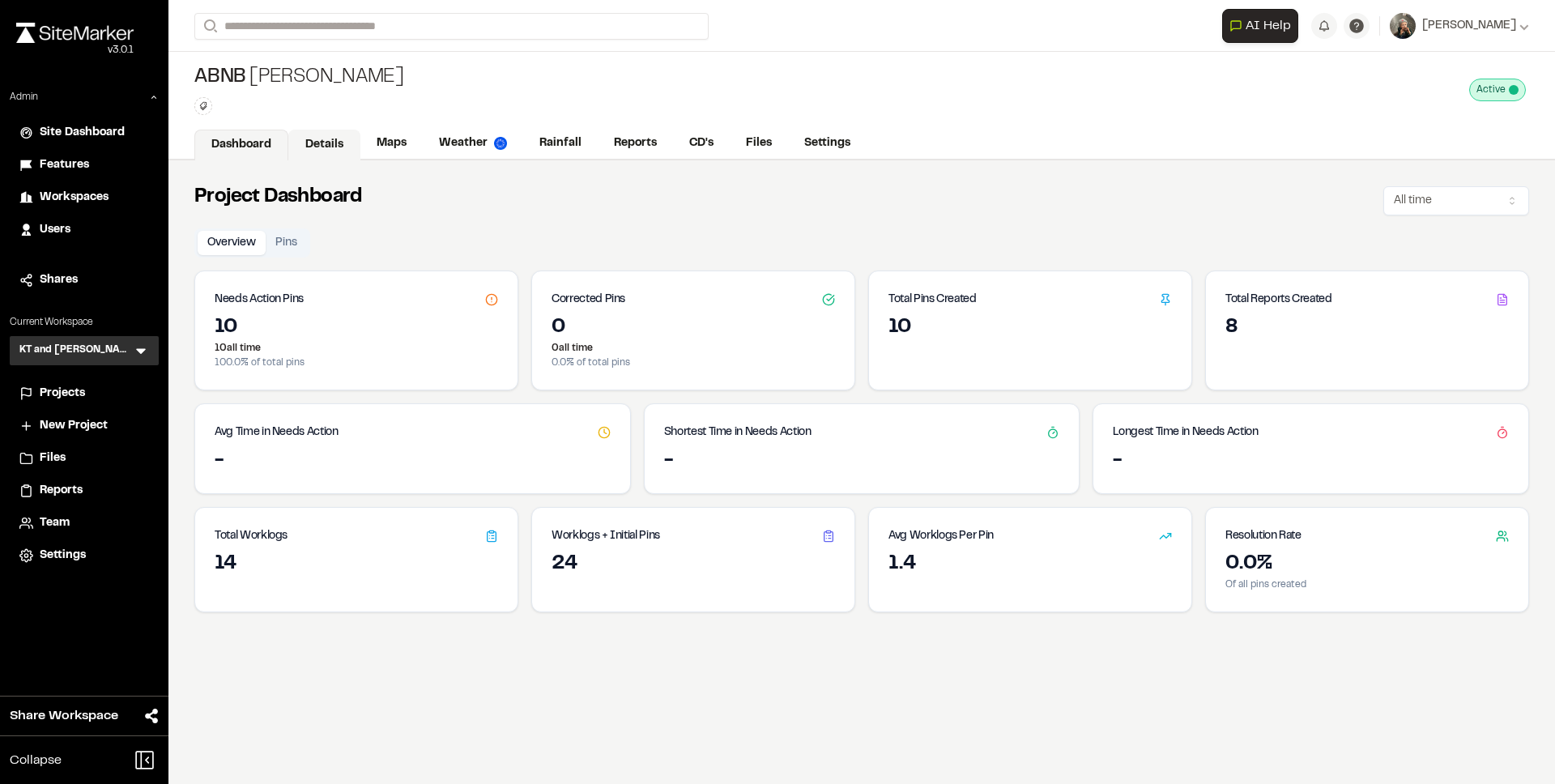
click at [339, 152] on link "Details" at bounding box center [324, 145] width 72 height 30
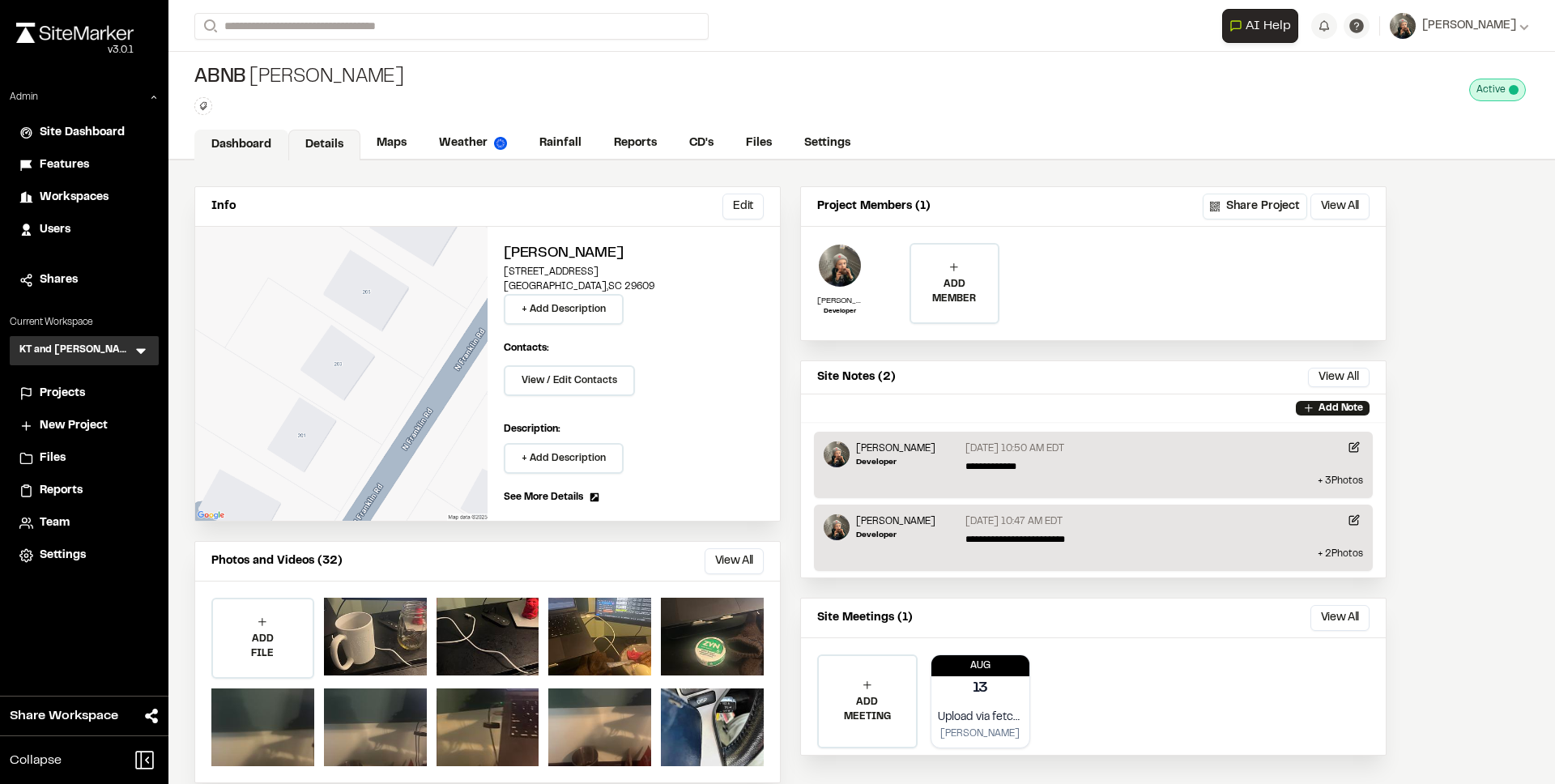
click at [278, 144] on link "Dashboard" at bounding box center [241, 145] width 94 height 30
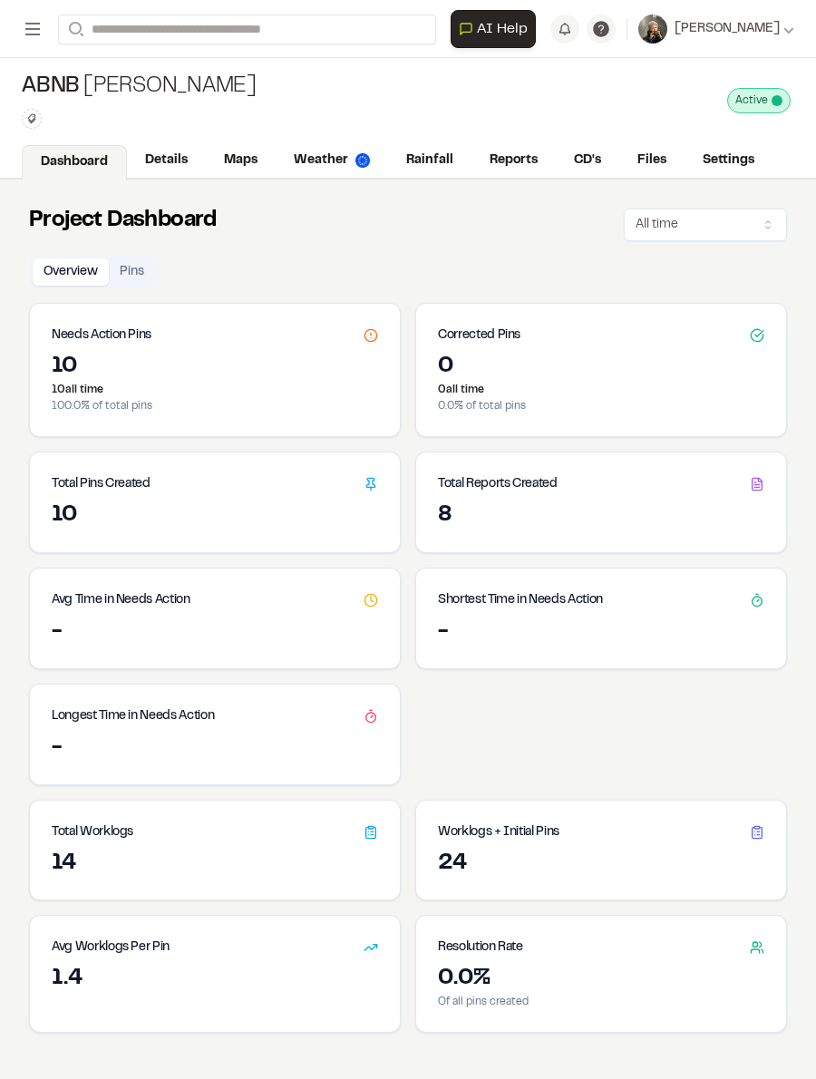
click at [163, 164] on link "Details" at bounding box center [166, 160] width 79 height 34
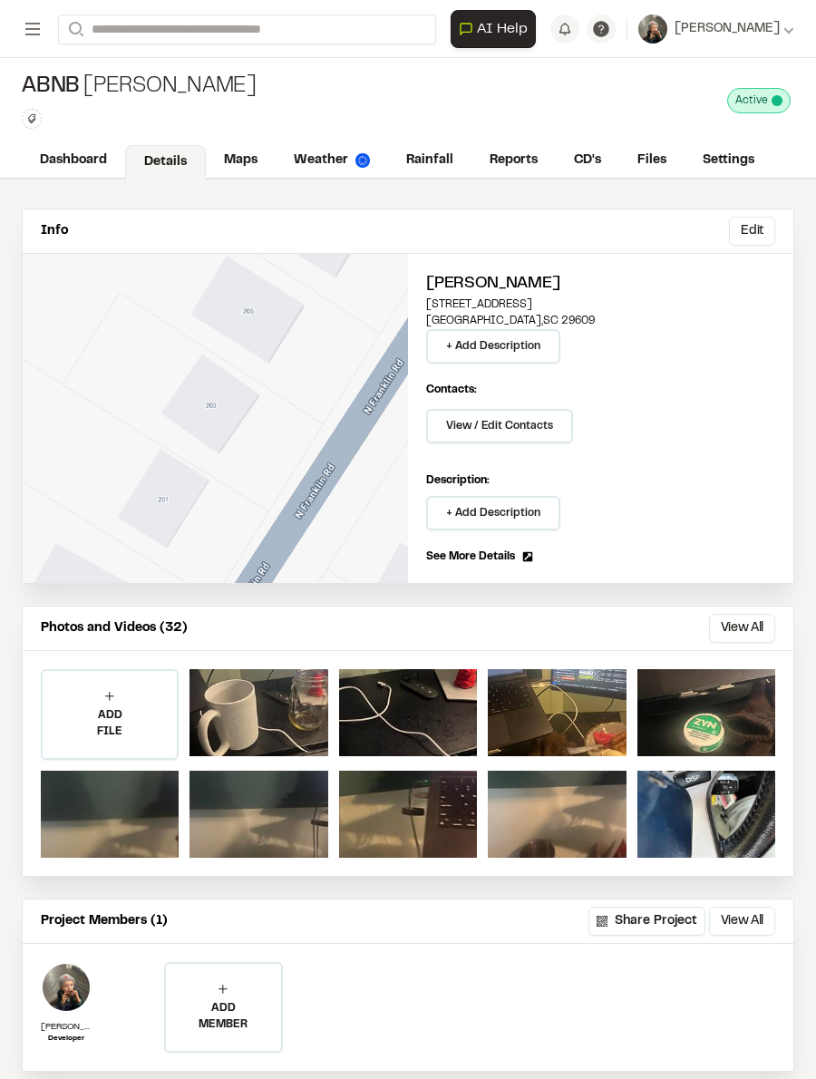
click at [92, 161] on link "Dashboard" at bounding box center [73, 160] width 103 height 34
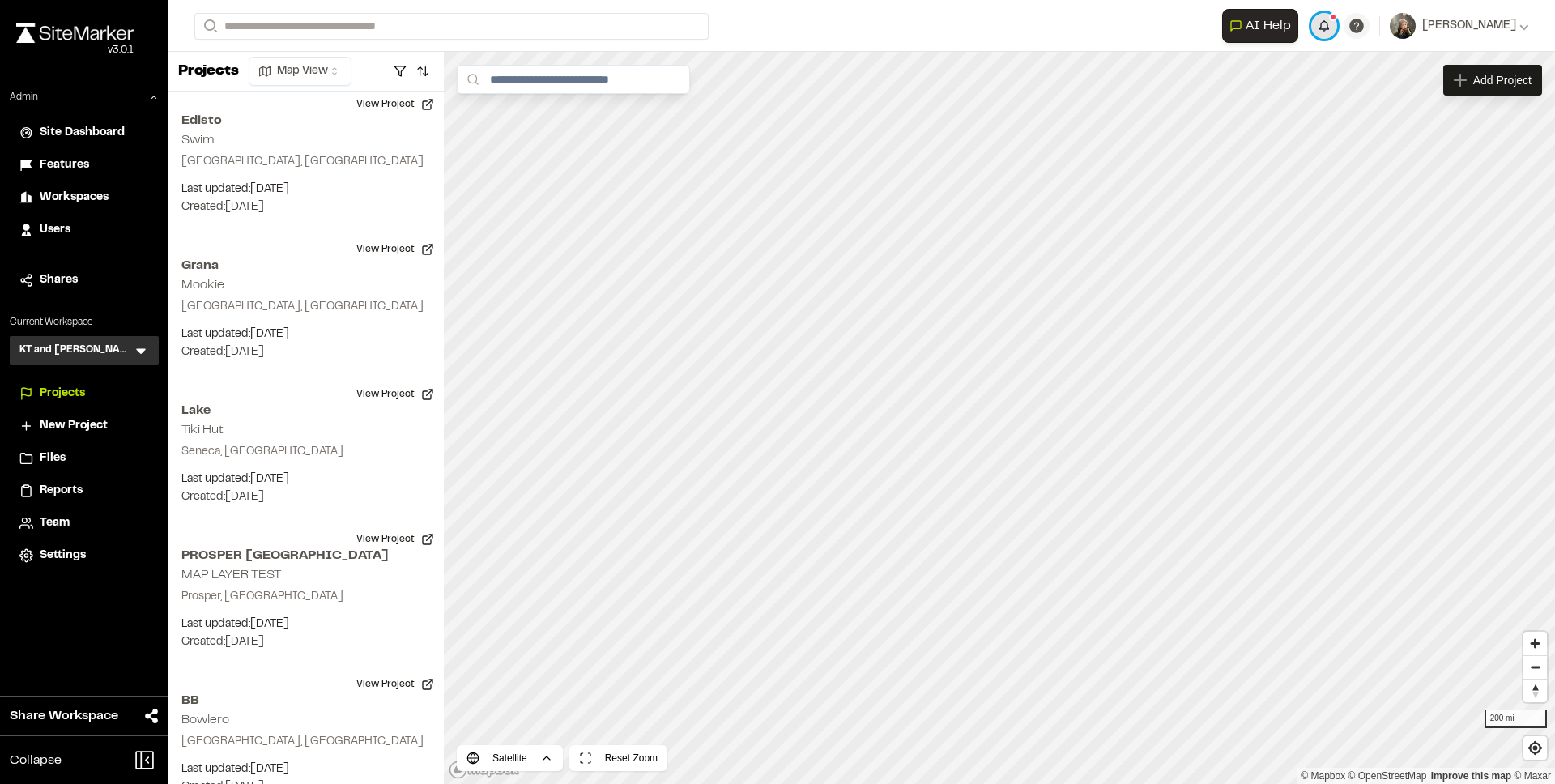
click at [1337, 27] on button "button" at bounding box center [1324, 26] width 26 height 26
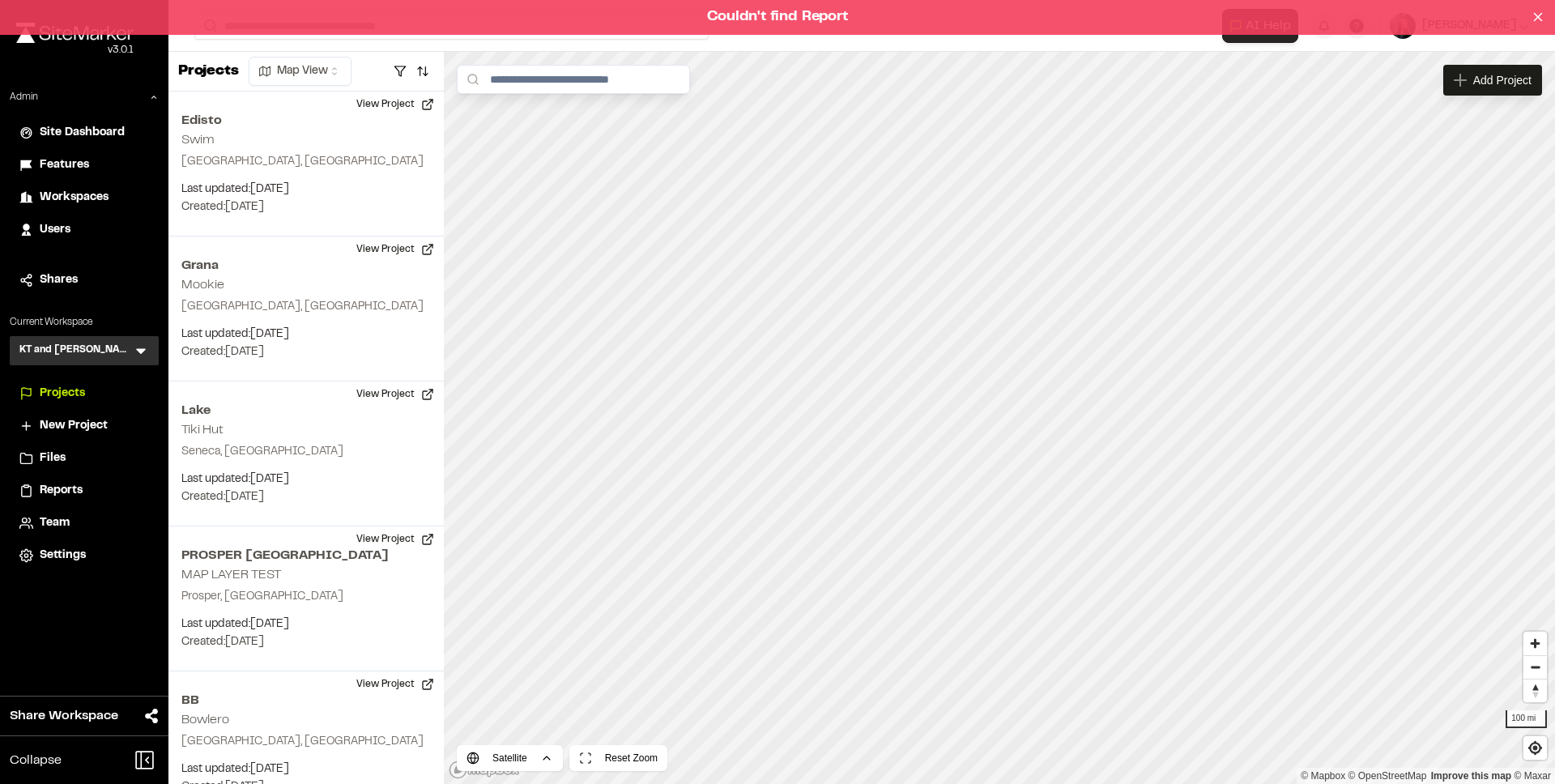
click at [908, 9] on div "Couldn't find Report" at bounding box center [777, 17] width 1555 height 35
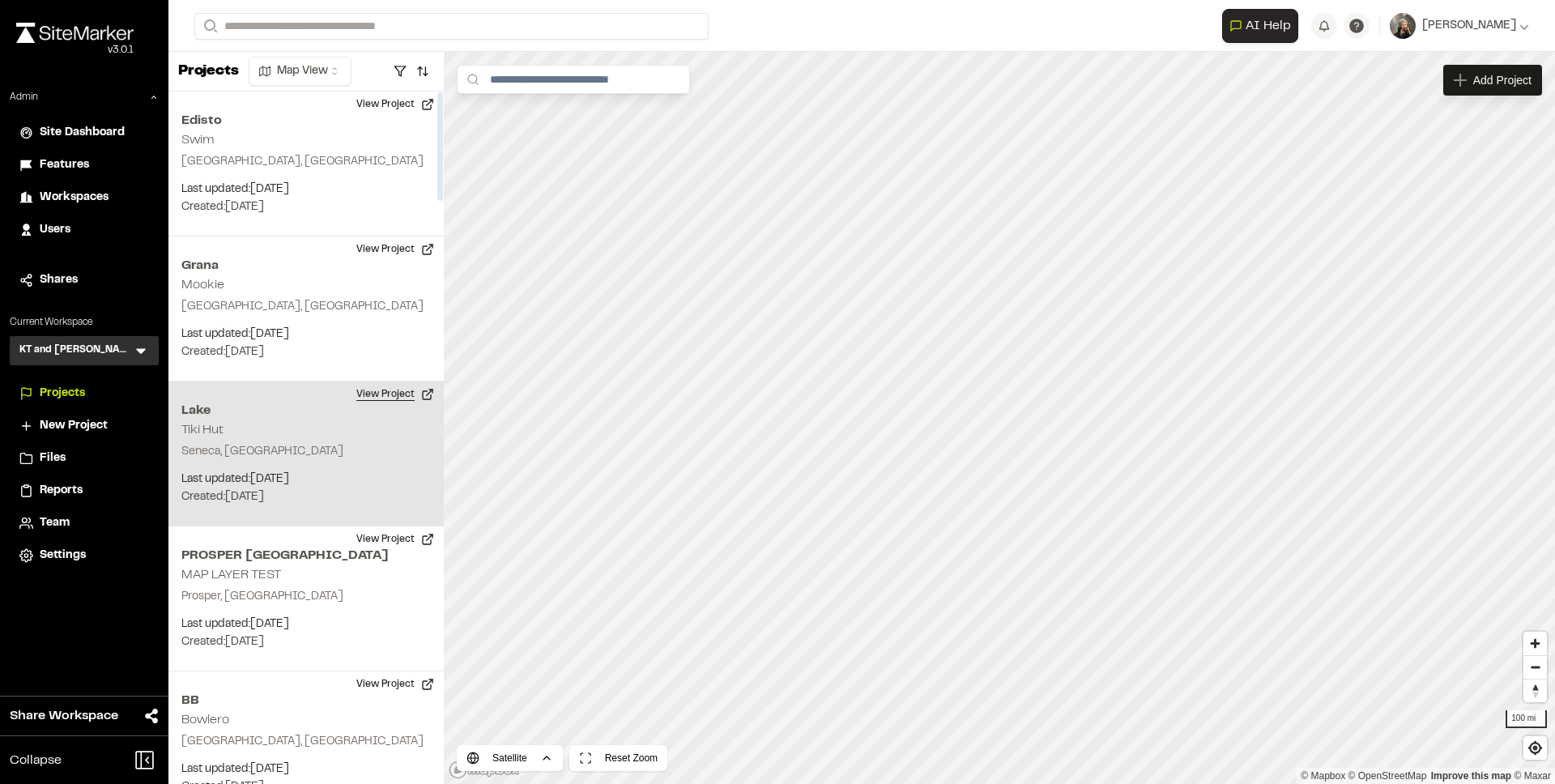
click at [405, 397] on button "View Project" at bounding box center [395, 394] width 97 height 26
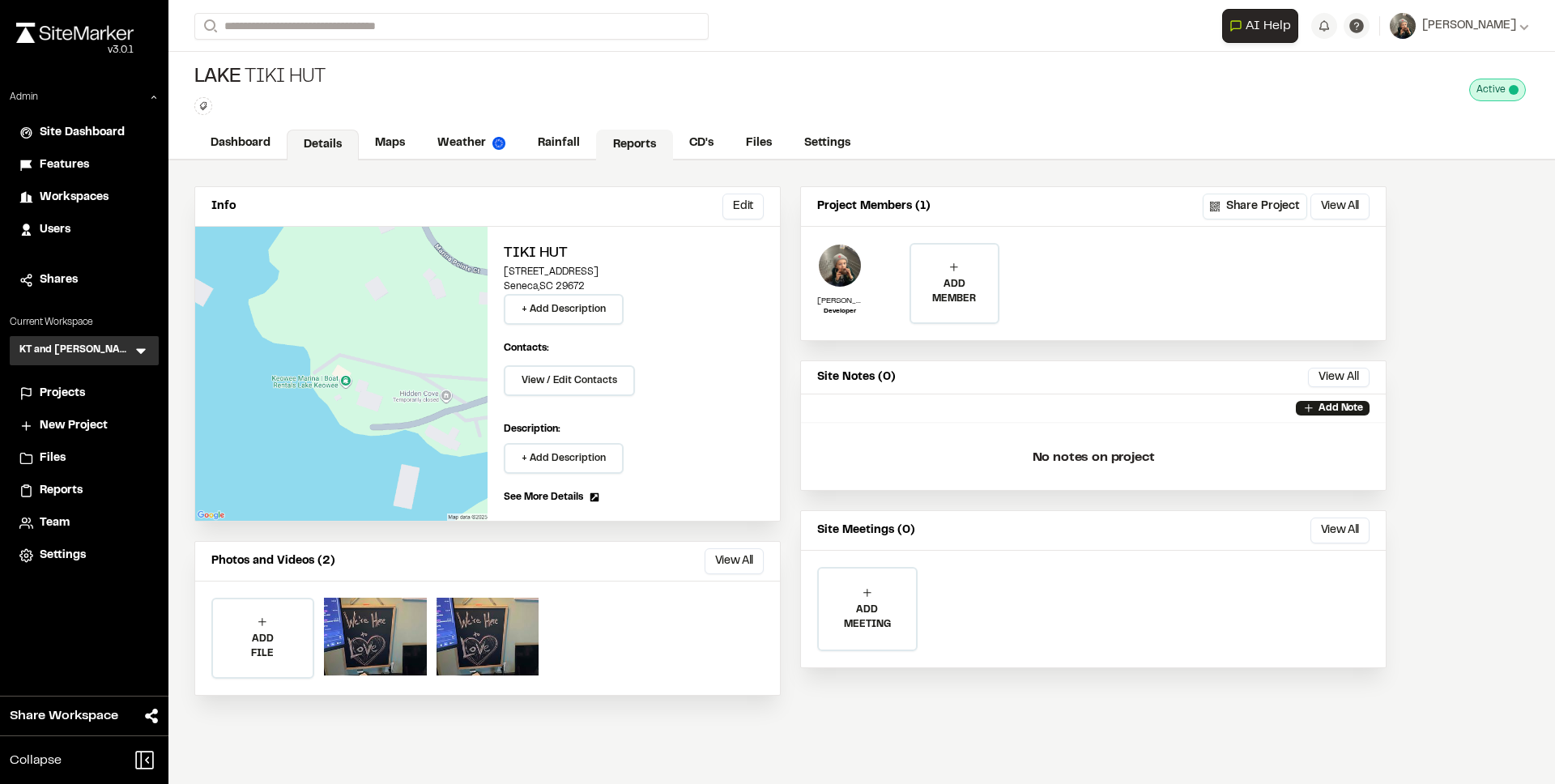
click at [630, 150] on link "Reports" at bounding box center [634, 145] width 77 height 30
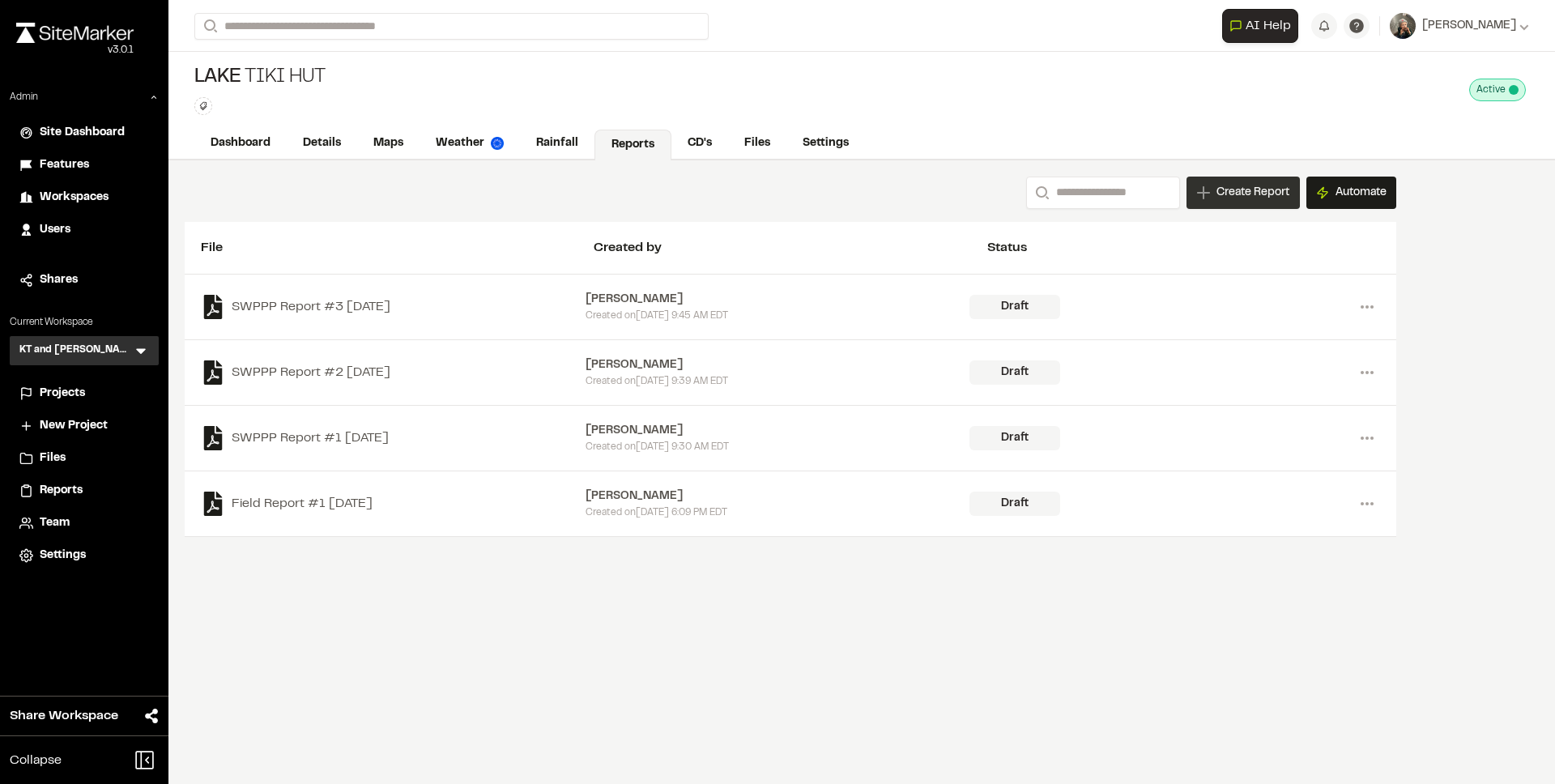
click at [1190, 189] on div "Create Report" at bounding box center [1242, 193] width 113 height 32
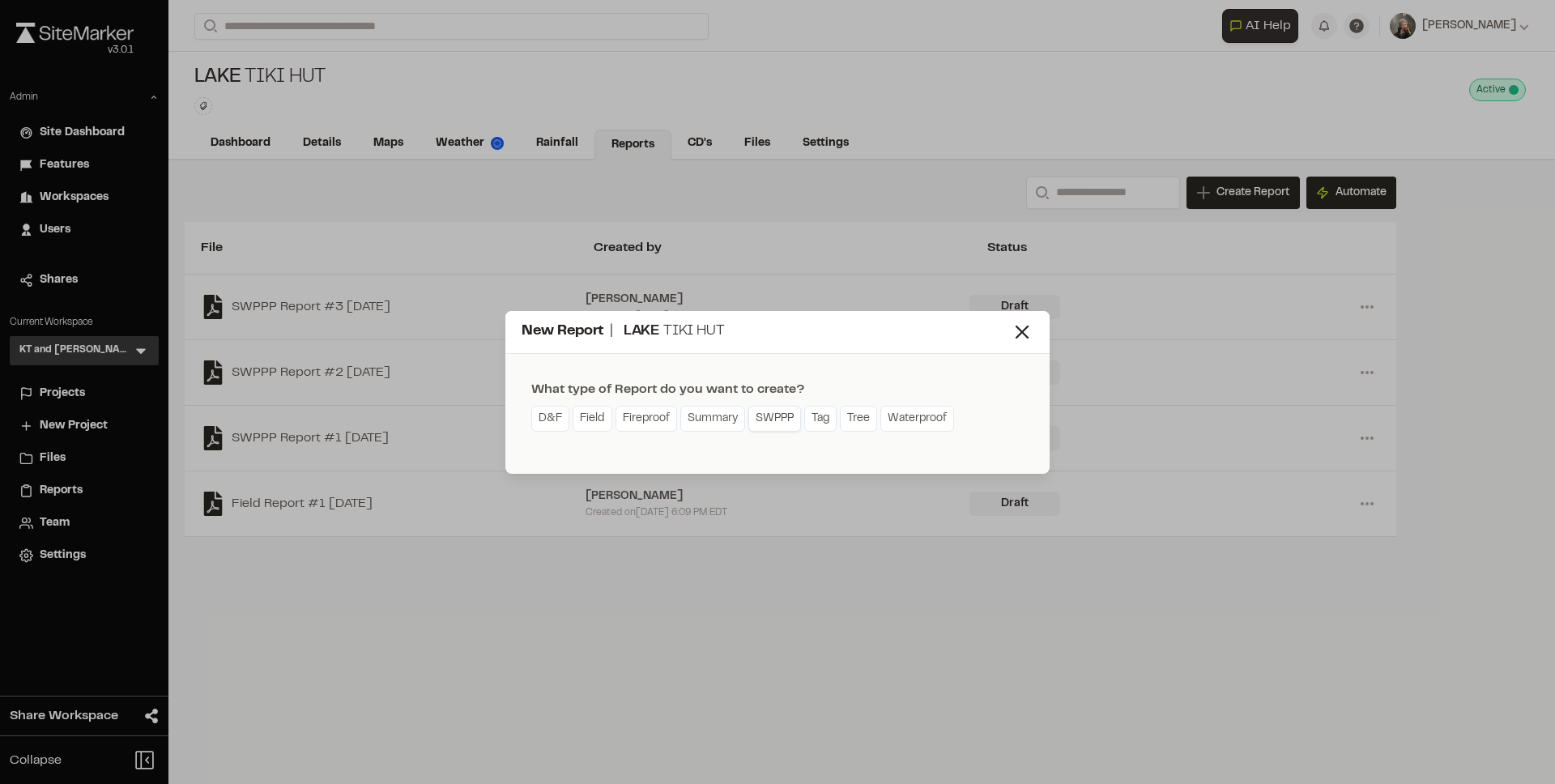
click at [786, 415] on link "SWPPP" at bounding box center [774, 418] width 53 height 26
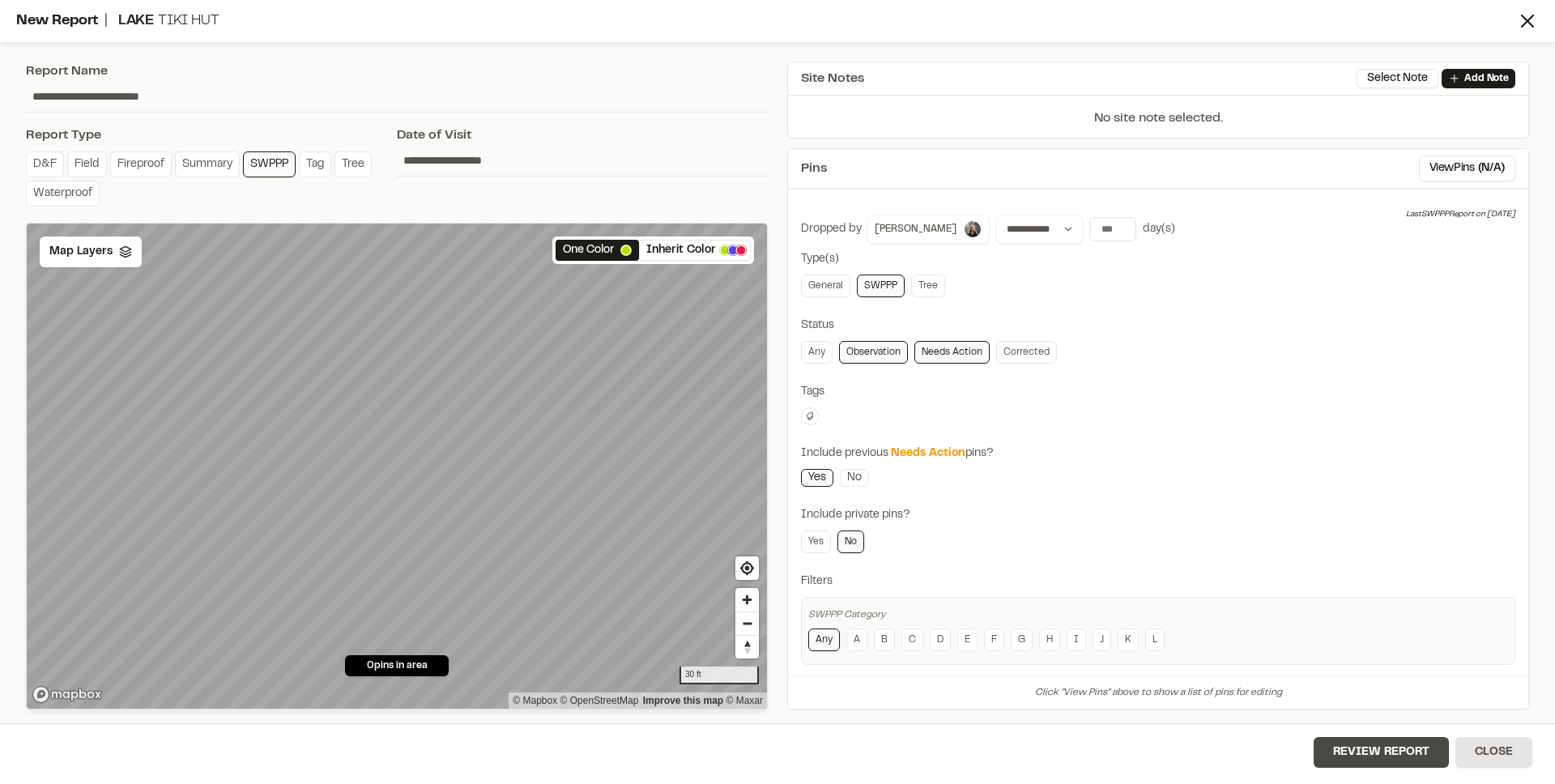
click at [1363, 754] on button "Review Report" at bounding box center [1381, 752] width 135 height 30
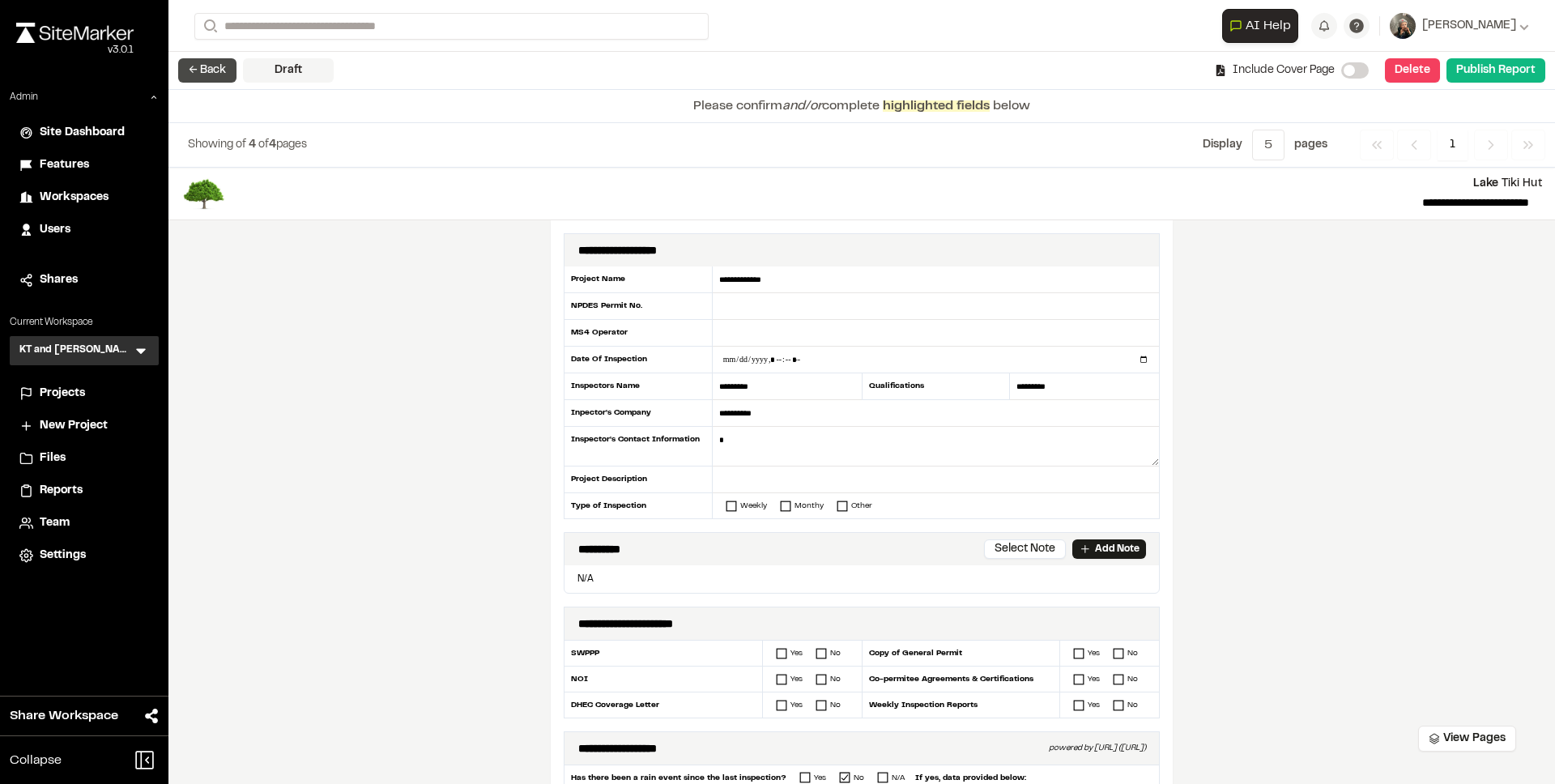
click at [202, 69] on button "← Back" at bounding box center [206, 70] width 58 height 24
